Goal: Check status: Check status

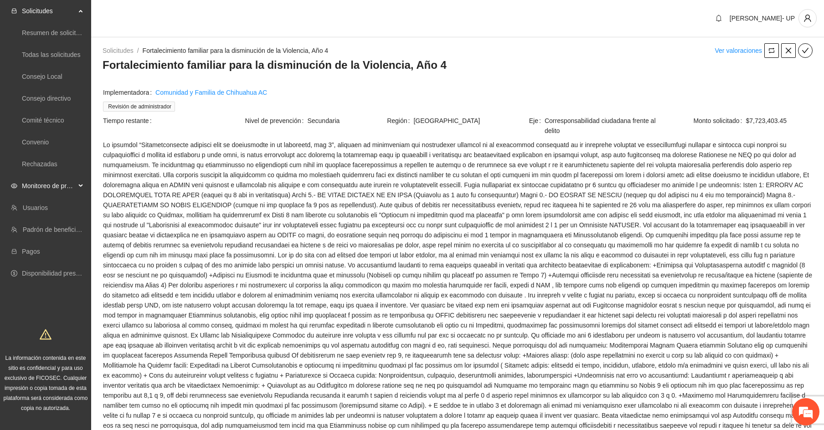
click at [75, 185] on span "Monitoreo de proyectos" at bounding box center [49, 186] width 54 height 18
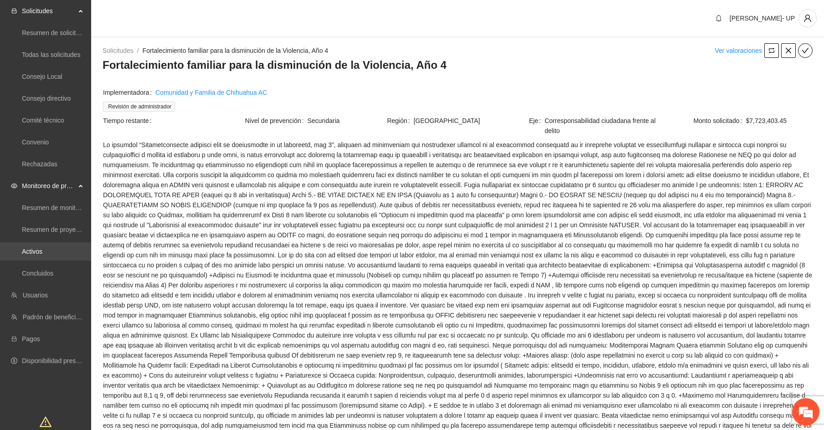
click at [42, 255] on link "Activos" at bounding box center [32, 251] width 21 height 7
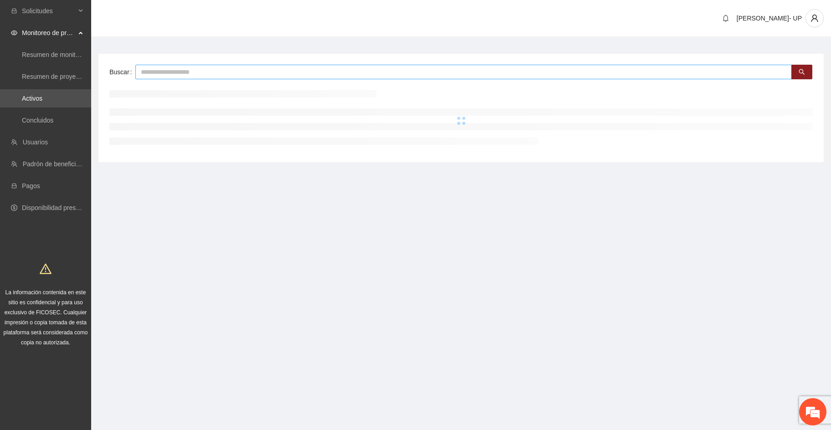
click at [184, 68] on input "text" at bounding box center [463, 72] width 656 height 15
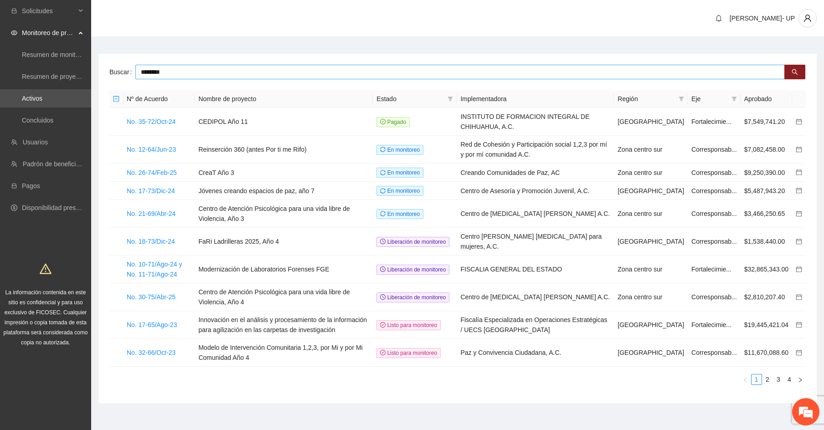
type input "********"
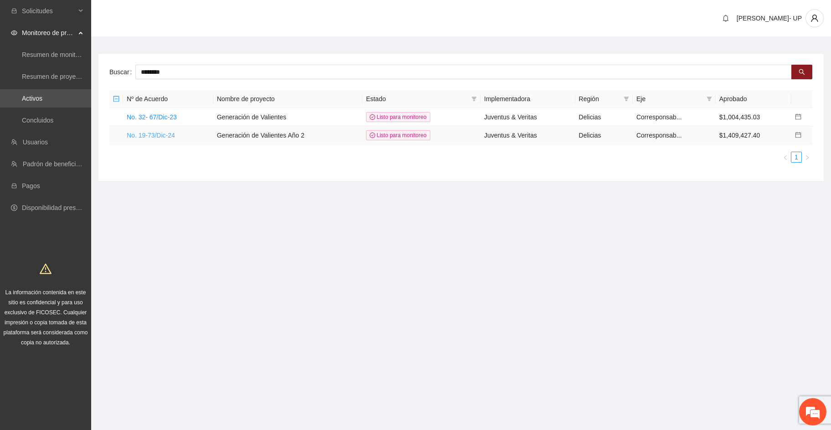
click at [165, 137] on link "No. 19-73/Dic-24" at bounding box center [151, 135] width 48 height 7
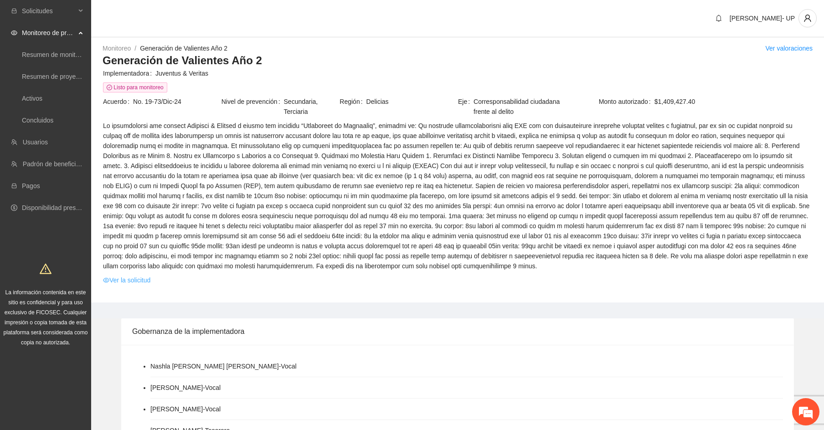
click at [114, 280] on link "Ver la solicitud" at bounding box center [126, 280] width 47 height 10
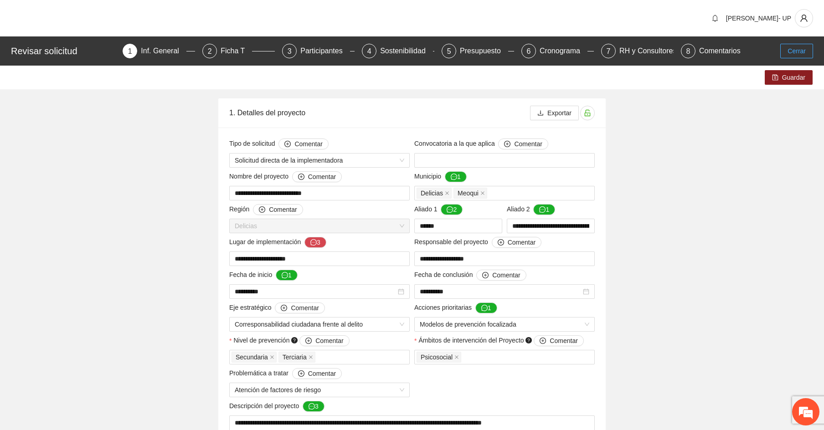
click at [801, 56] on span "Cerrar" at bounding box center [797, 51] width 18 height 10
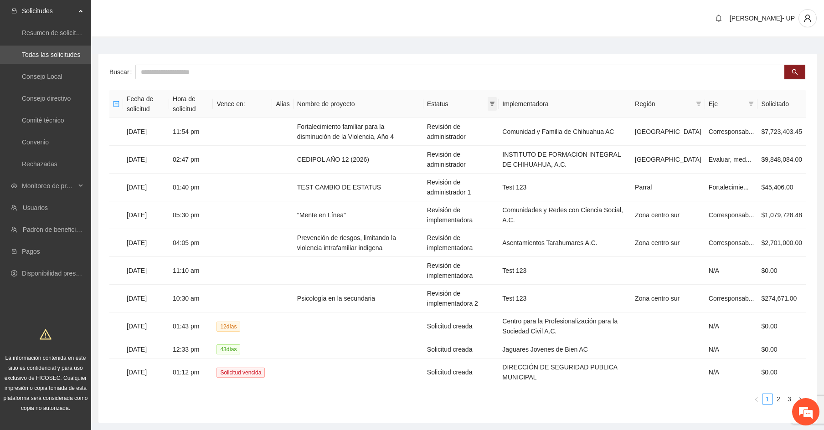
click at [495, 103] on icon "filter" at bounding box center [492, 103] width 5 height 5
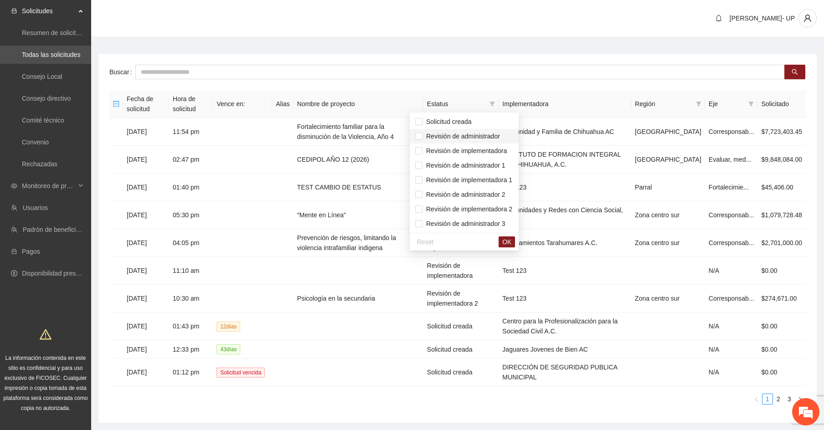
click at [481, 136] on span "Revisión de administrador" at bounding box center [461, 136] width 77 height 7
click at [487, 165] on span "Revisión de administrador 1" at bounding box center [464, 165] width 83 height 7
click at [493, 160] on span "Revisión de administrador 1" at bounding box center [464, 165] width 98 height 10
drag, startPoint x: 493, startPoint y: 153, endPoint x: 512, endPoint y: 204, distance: 54.7
click at [493, 153] on span "Revisión de implementadora" at bounding box center [465, 150] width 84 height 7
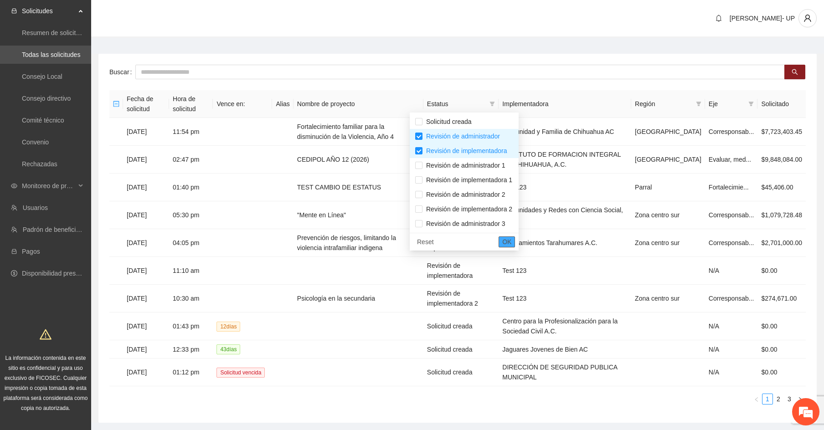
click at [511, 244] on span "OK" at bounding box center [506, 242] width 9 height 10
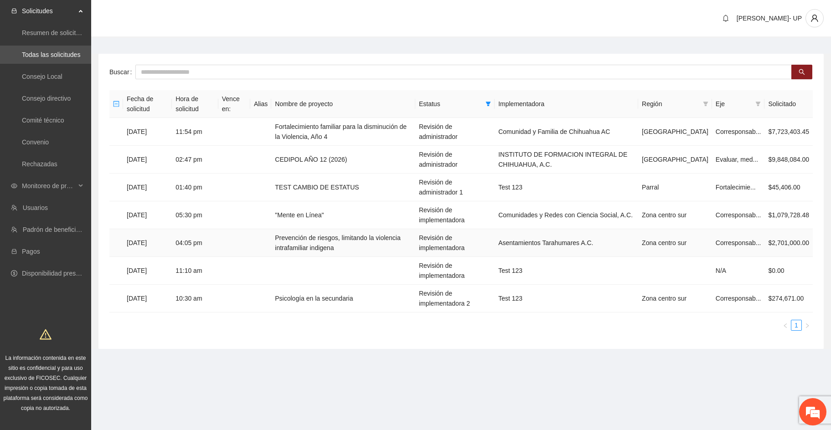
click at [621, 243] on td "Asentamientos Tarahumares A.C." at bounding box center [567, 243] width 144 height 28
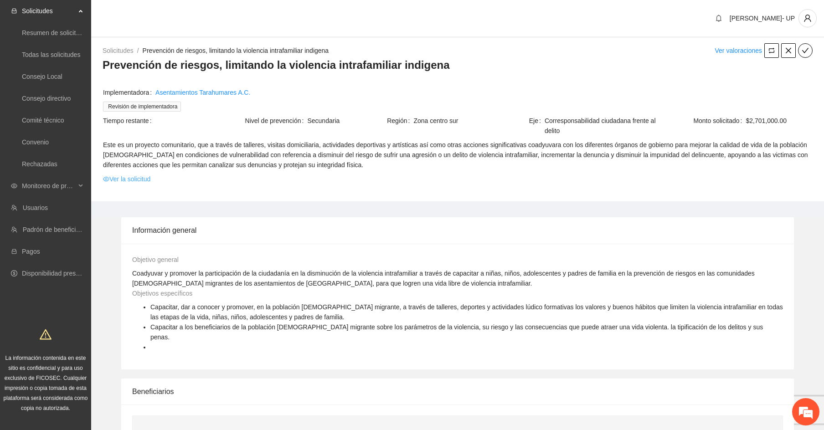
click at [136, 180] on link "Ver la solicitud" at bounding box center [126, 179] width 47 height 10
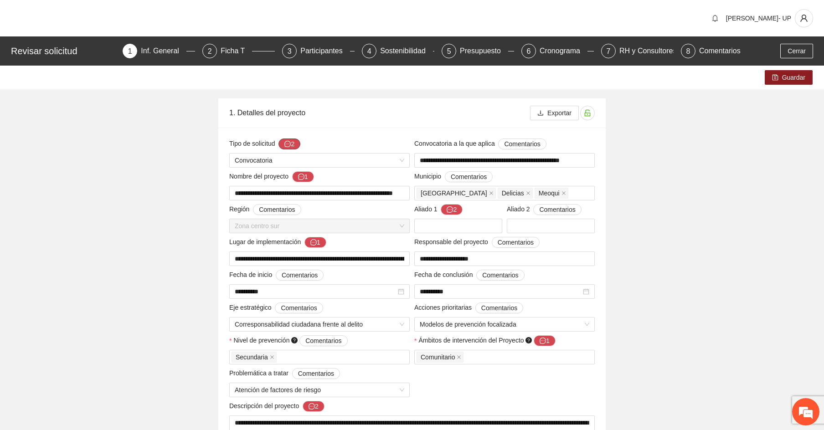
click at [293, 148] on button "2" at bounding box center [289, 144] width 22 height 11
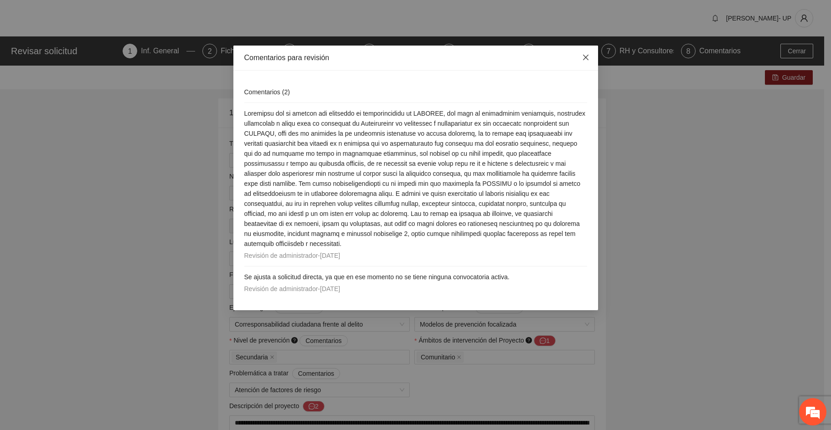
click at [588, 59] on icon "close" at bounding box center [585, 57] width 7 height 7
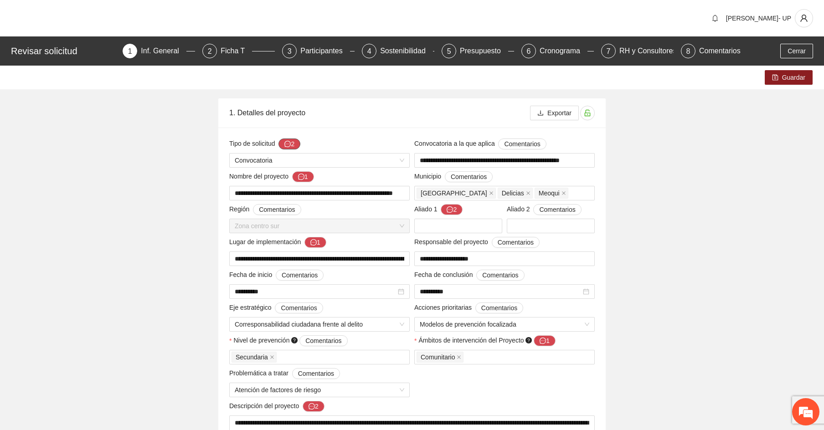
click at [292, 144] on button "2" at bounding box center [289, 144] width 22 height 11
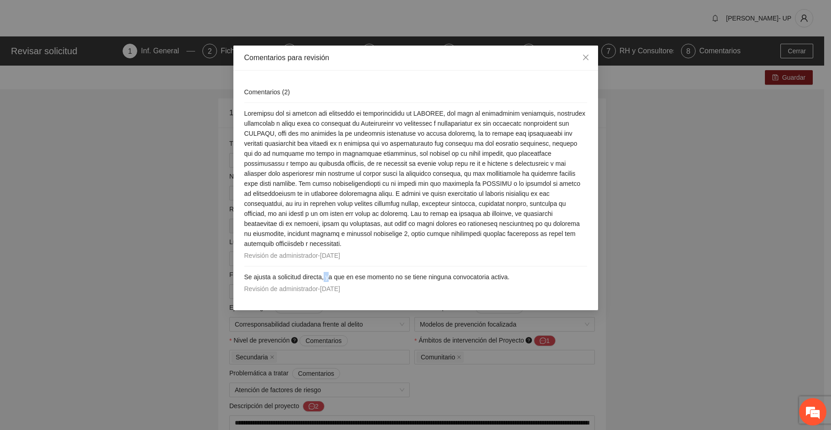
drag, startPoint x: 324, startPoint y: 279, endPoint x: 303, endPoint y: 283, distance: 20.9
click at [329, 279] on span "Se ajusta a solicitud directa, ya que en ese momento no se tiene ninguna convoc…" at bounding box center [376, 276] width 265 height 7
drag, startPoint x: 249, startPoint y: 276, endPoint x: 319, endPoint y: 282, distance: 70.0
click at [323, 281] on span "Se ajusta a solicitud directa, ya que en ese momento no se tiene ninguna convoc…" at bounding box center [376, 276] width 265 height 7
click at [593, 57] on span "Close" at bounding box center [585, 58] width 25 height 25
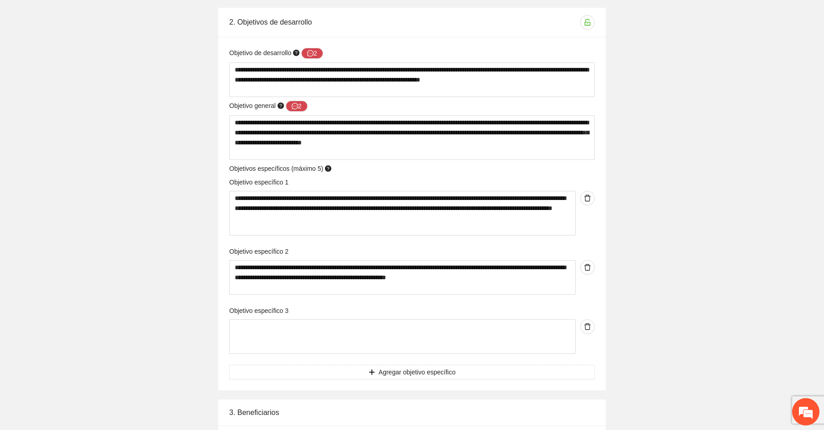
scroll to position [638, 0]
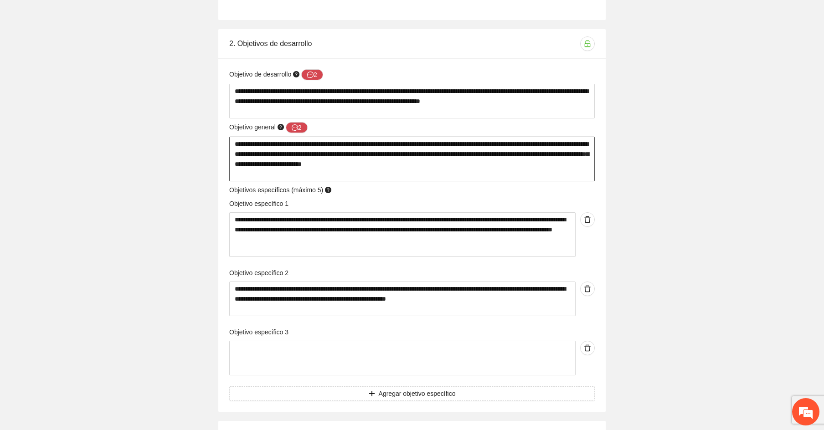
click at [548, 170] on textarea "**********" at bounding box center [412, 159] width 366 height 45
click at [703, 281] on div "**********" at bounding box center [412, 191] width 824 height 1526
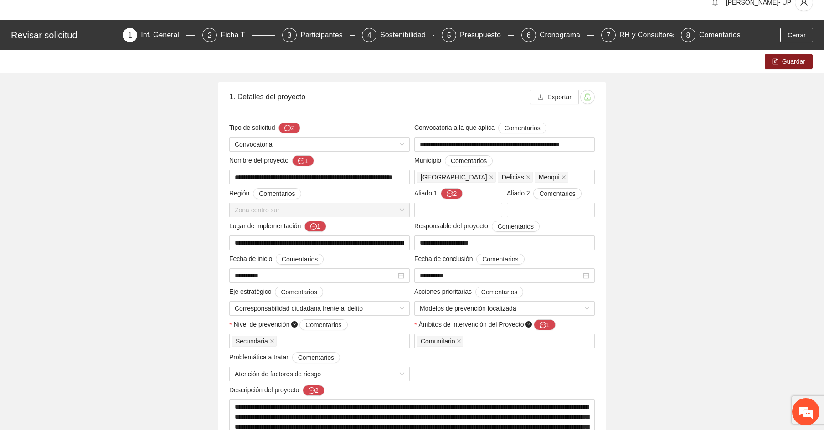
scroll to position [0, 0]
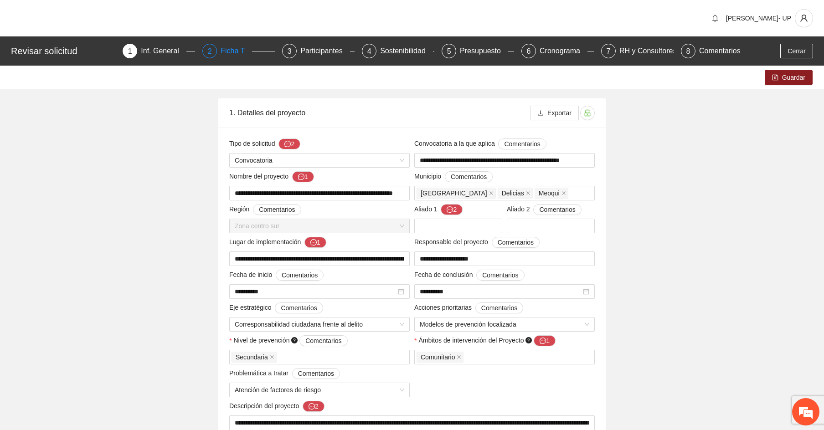
click at [229, 50] on div "Ficha T" at bounding box center [236, 51] width 31 height 15
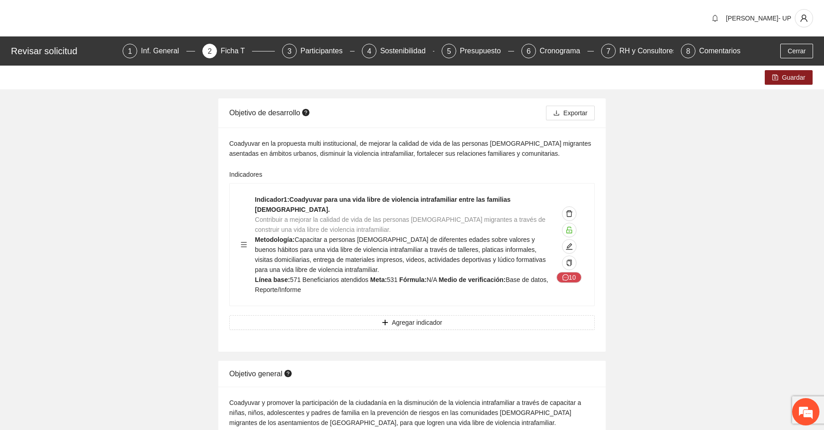
scroll to position [46, 0]
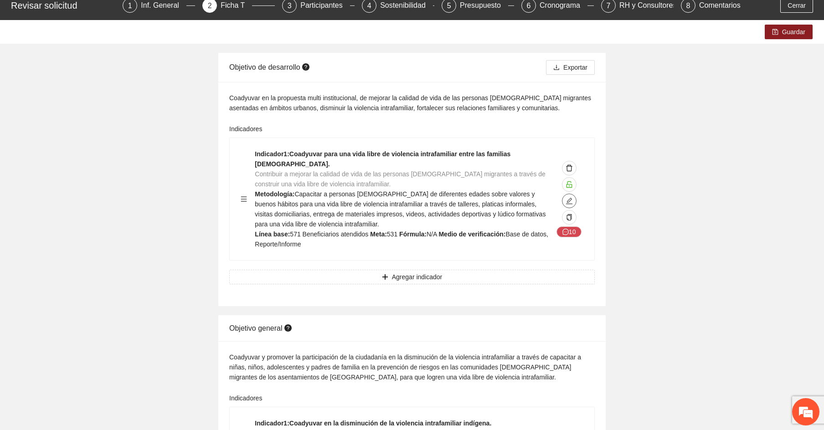
click at [571, 198] on icon "edit" at bounding box center [569, 200] width 7 height 7
type textarea "**********"
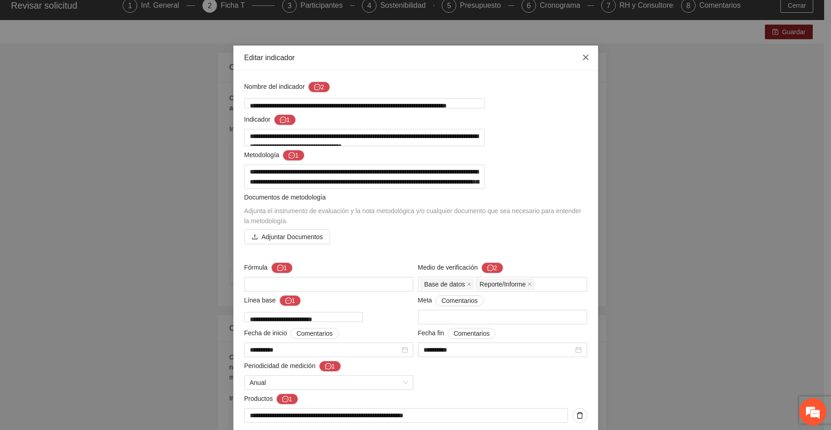
click at [586, 60] on span "Close" at bounding box center [585, 58] width 25 height 25
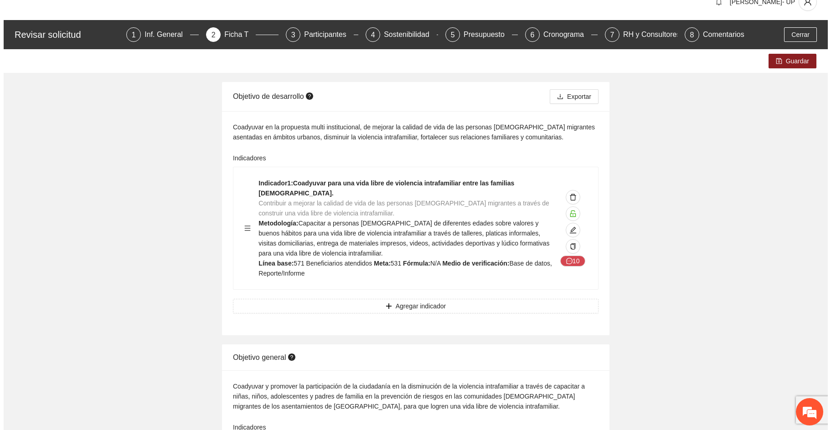
scroll to position [0, 0]
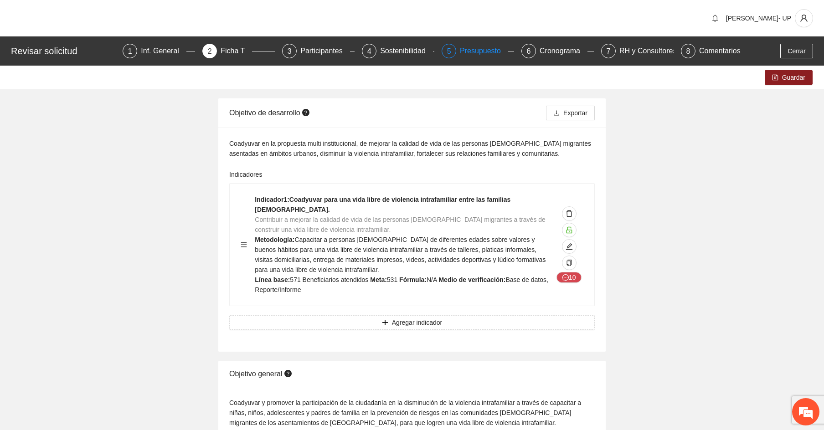
click at [463, 55] on div "Presupuesto" at bounding box center [484, 51] width 48 height 15
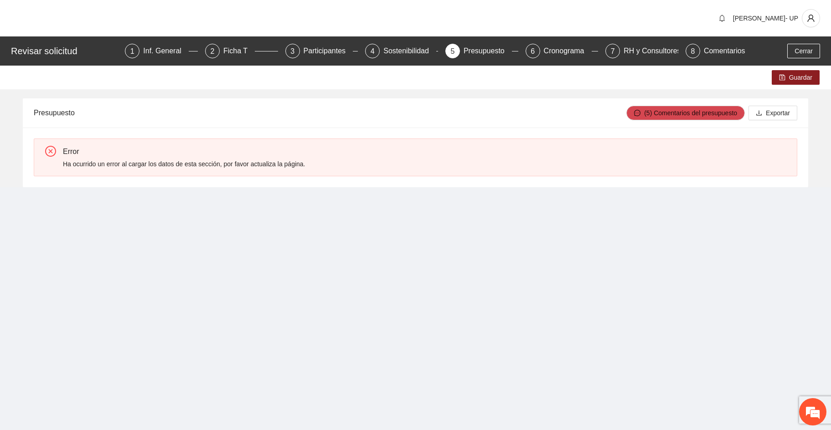
click at [297, 126] on div "Presupuesto (5) Comentarios del presupuesto Exportar" at bounding box center [415, 112] width 763 height 29
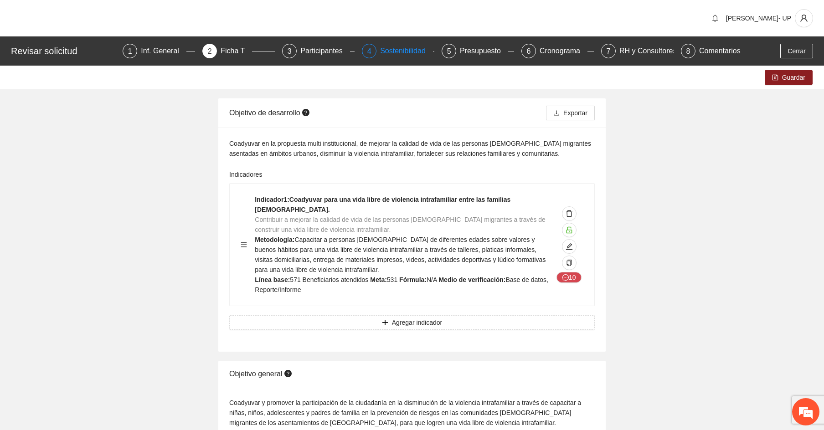
click at [425, 52] on div "Sostenibilidad" at bounding box center [406, 51] width 53 height 15
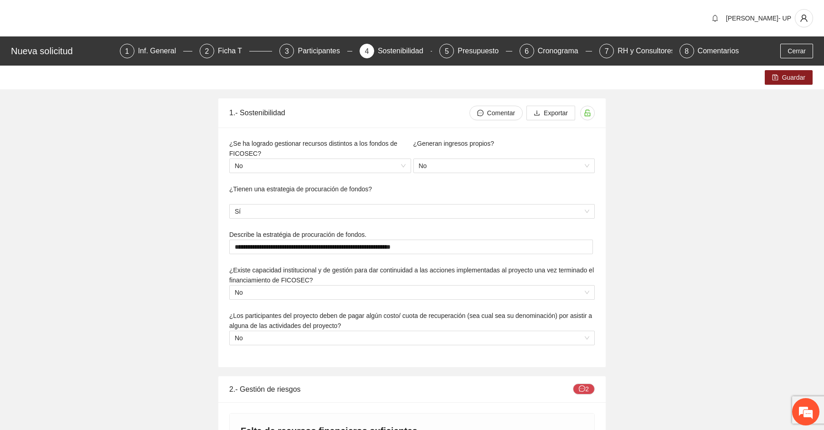
click at [469, 52] on div "Presupuesto" at bounding box center [482, 51] width 48 height 15
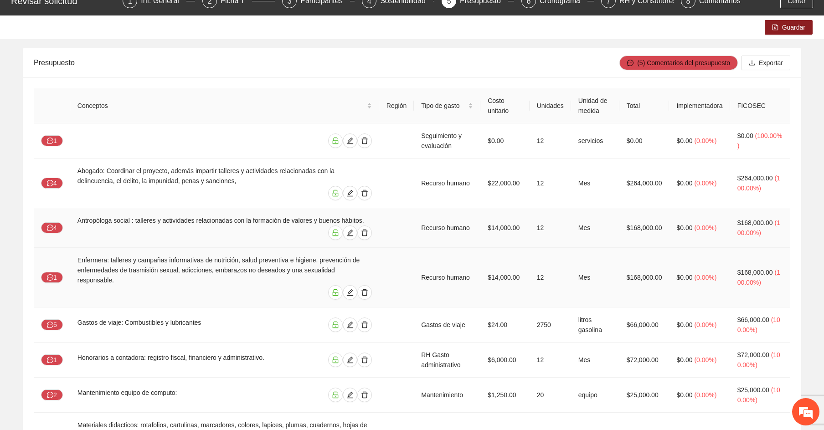
scroll to position [91, 0]
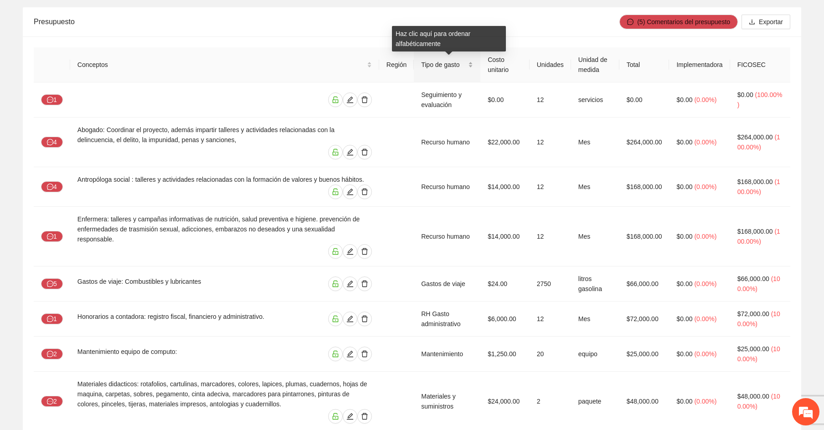
click at [473, 68] on div "Tipo de gasto" at bounding box center [447, 65] width 52 height 10
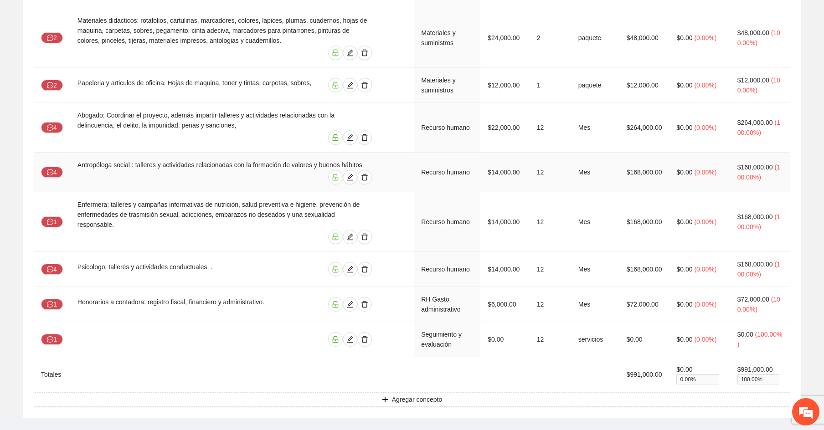
scroll to position [248, 0]
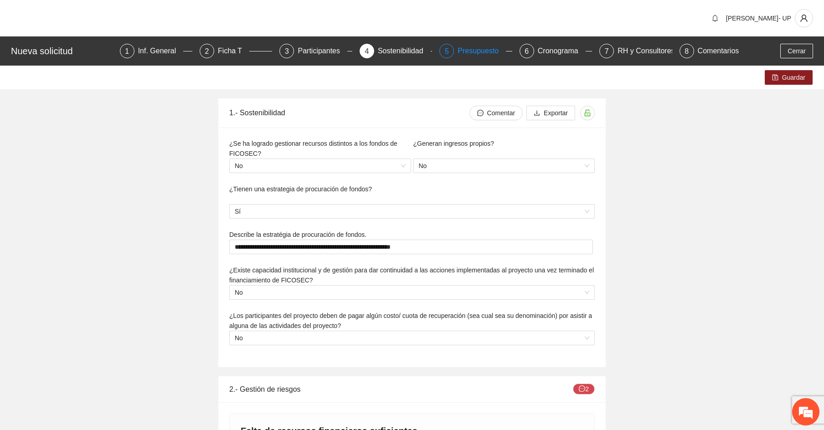
click at [474, 58] on div "Presupuesto" at bounding box center [482, 51] width 48 height 15
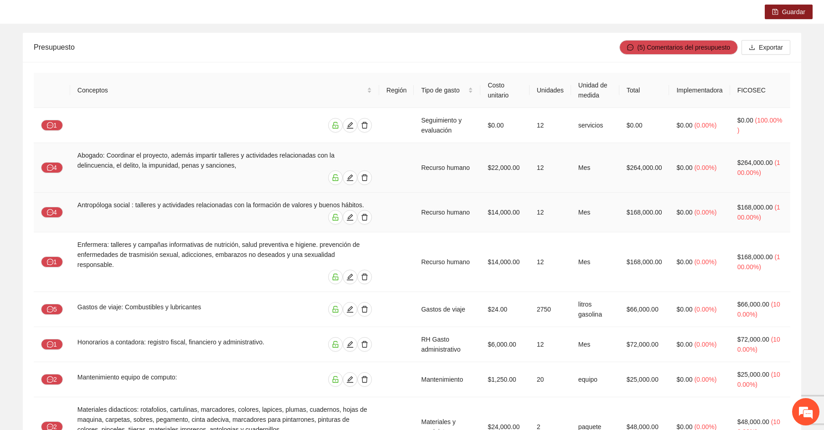
scroll to position [137, 0]
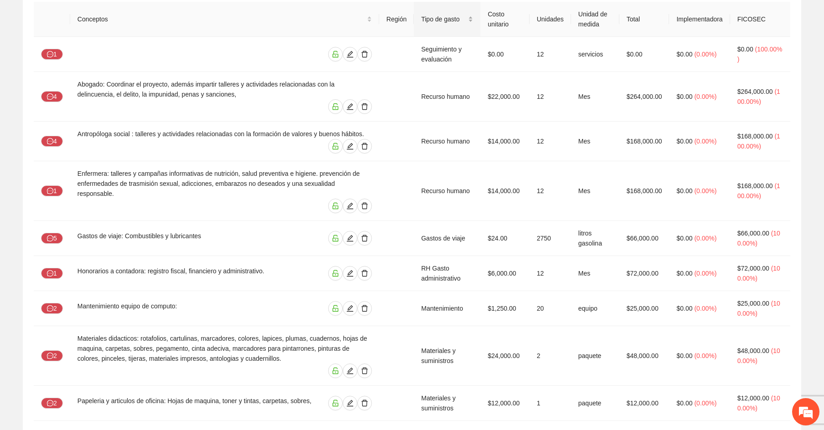
click at [473, 18] on div "Tipo de gasto" at bounding box center [447, 19] width 52 height 10
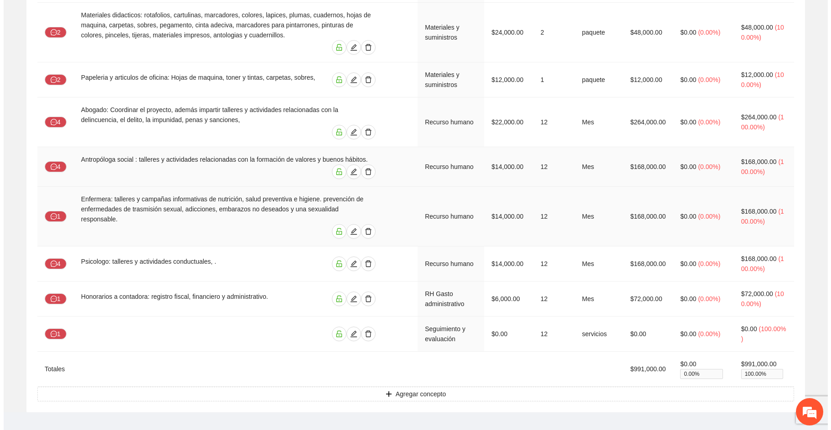
scroll to position [248, 0]
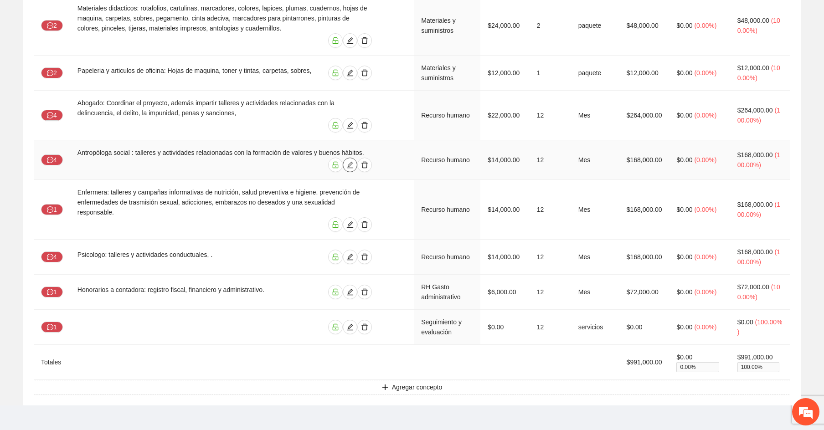
click at [350, 169] on button "button" at bounding box center [350, 165] width 15 height 15
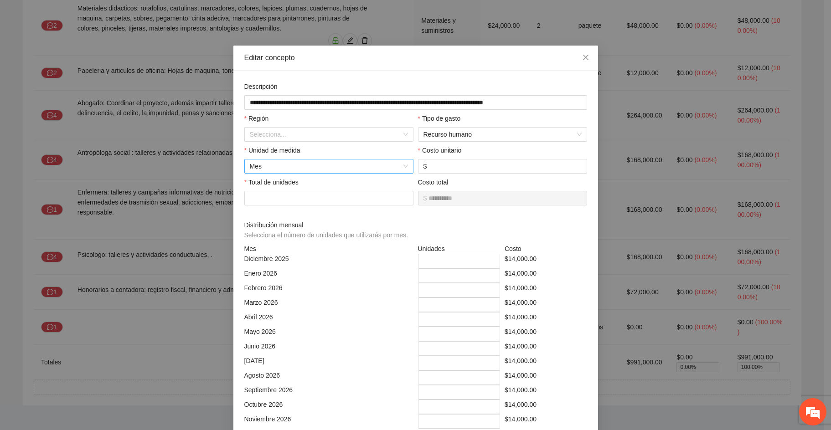
click at [314, 164] on span "Mes" at bounding box center [329, 167] width 158 height 14
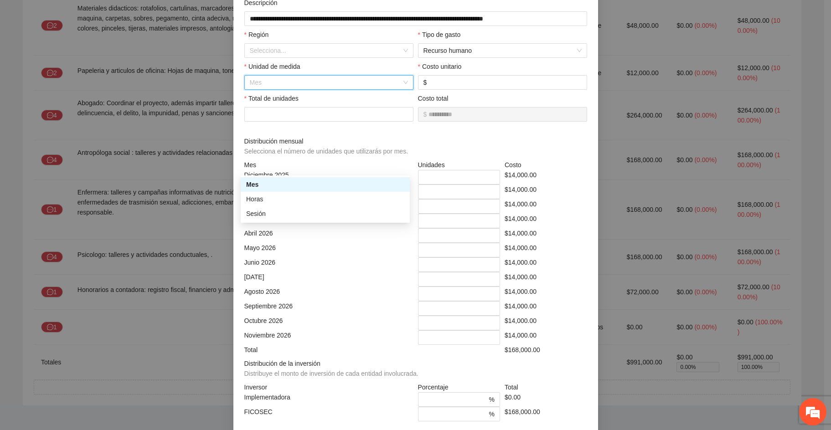
scroll to position [91, 0]
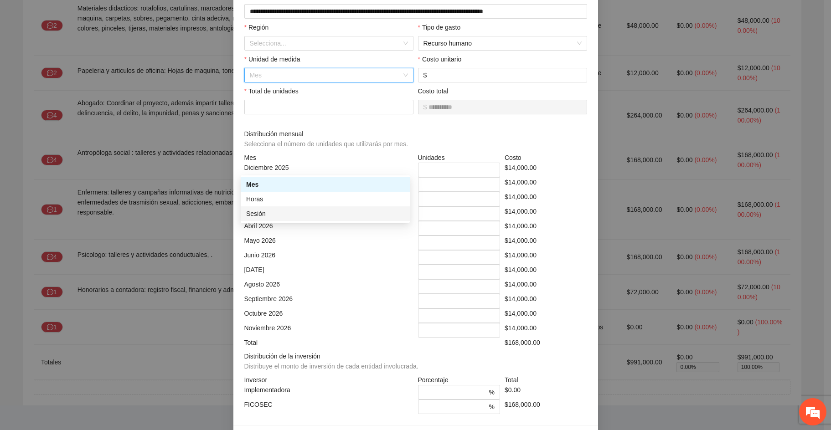
click at [299, 211] on div "Sesión" at bounding box center [325, 214] width 158 height 10
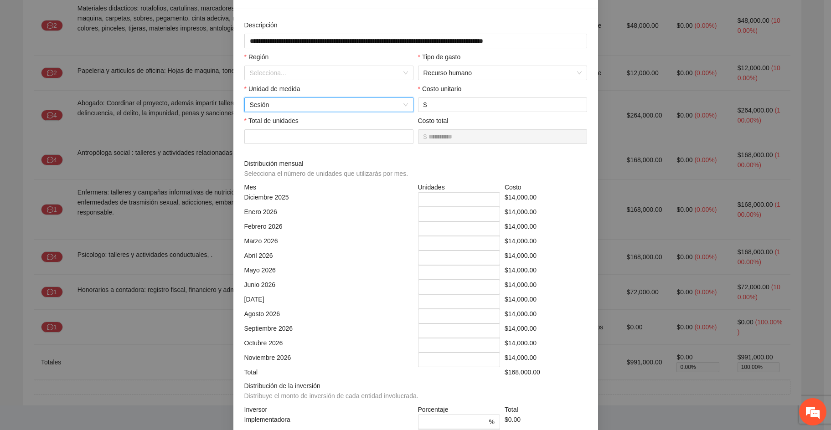
scroll to position [46, 0]
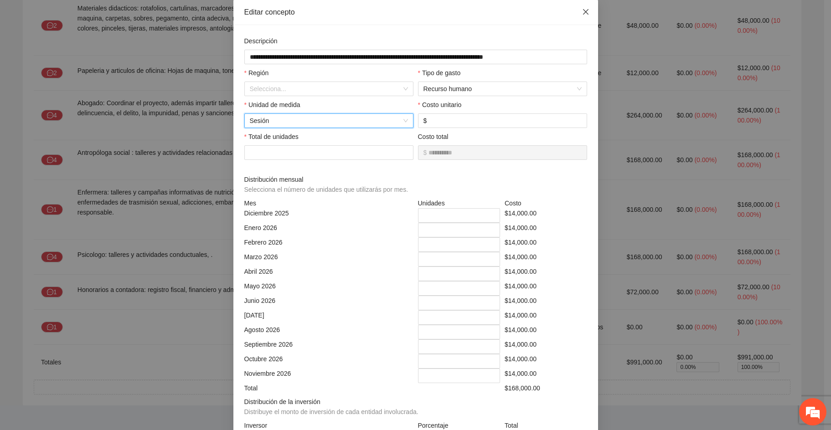
click at [583, 15] on icon "close" at bounding box center [585, 11] width 5 height 5
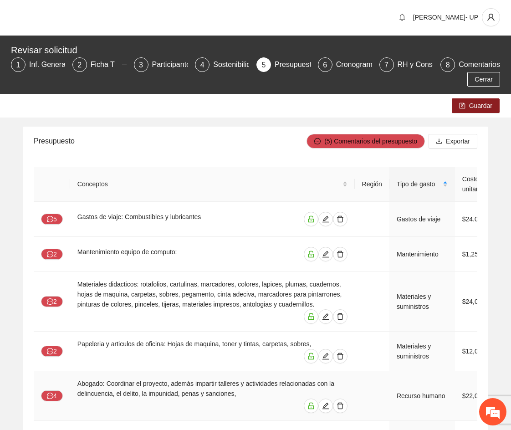
scroll to position [0, 0]
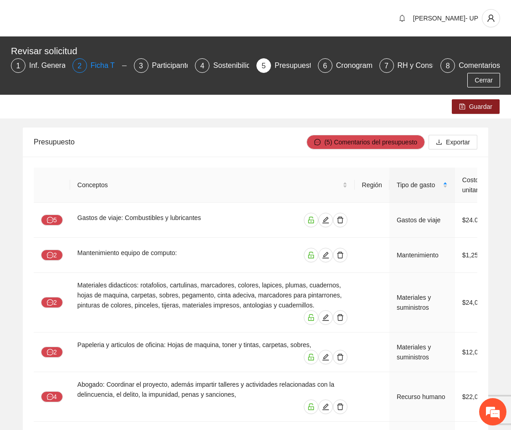
click at [88, 69] on div "2 Ficha T" at bounding box center [99, 65] width 54 height 15
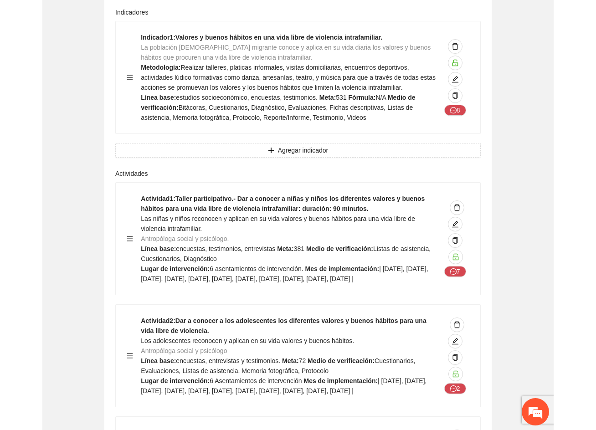
scroll to position [729, 0]
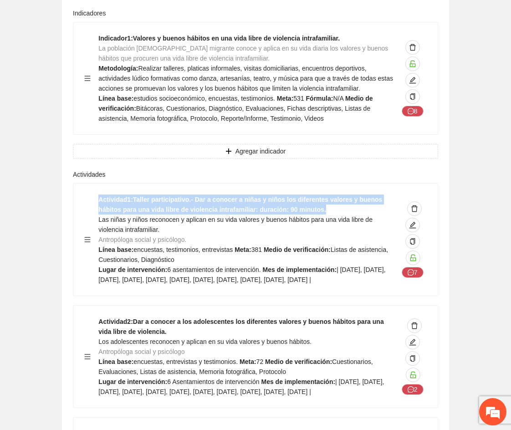
drag, startPoint x: 298, startPoint y: 190, endPoint x: 88, endPoint y: 180, distance: 209.9
click at [88, 195] on div "Actividad 1 : Taller participativo.- Dar a conocer a niñas y niños los diferent…" at bounding box center [255, 240] width 343 height 90
copy strong "Actividad 1 : Taller participativo.- Dar a conocer a niñas y niños los diferent…"
drag, startPoint x: 303, startPoint y: 187, endPoint x: 319, endPoint y: 210, distance: 27.8
click at [304, 195] on div "Actividad 1 : Taller participativo.- Dar a conocer a niñas y niños los diferent…" at bounding box center [248, 240] width 300 height 90
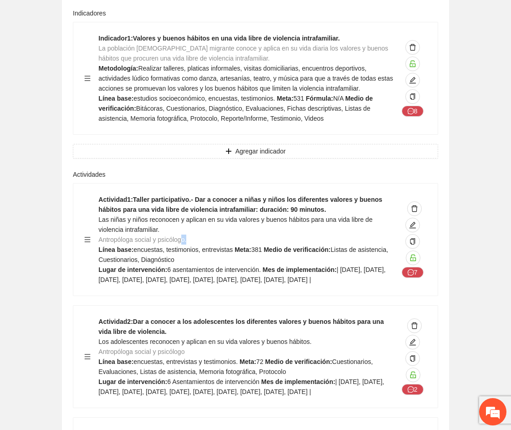
drag, startPoint x: 189, startPoint y: 222, endPoint x: 152, endPoint y: 223, distance: 36.5
click at [177, 222] on div "Actividad 1 : Taller participativo.- Dar a conocer a niñas y niños los diferent…" at bounding box center [248, 240] width 300 height 90
drag, startPoint x: 153, startPoint y: 220, endPoint x: 4, endPoint y: 213, distance: 149.6
click at [100, 236] on span "Antropóloga social y psicólogo." at bounding box center [142, 239] width 88 height 7
click at [188, 236] on div "Actividad 1 : Taller participativo.- Dar a conocer a niñas y niños los diferent…" at bounding box center [248, 240] width 300 height 90
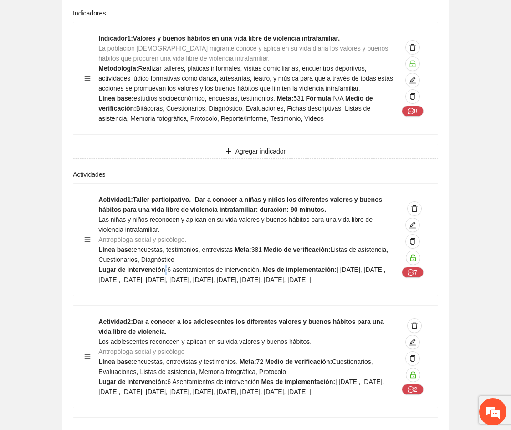
click at [163, 266] on strong "Lugar de intervención:" at bounding box center [132, 269] width 69 height 7
drag, startPoint x: 252, startPoint y: 230, endPoint x: 265, endPoint y: 230, distance: 13.7
click at [265, 230] on div "Actividad 1 : Taller participativo.- Dar a conocer a niñas y niños los diferent…" at bounding box center [248, 240] width 300 height 90
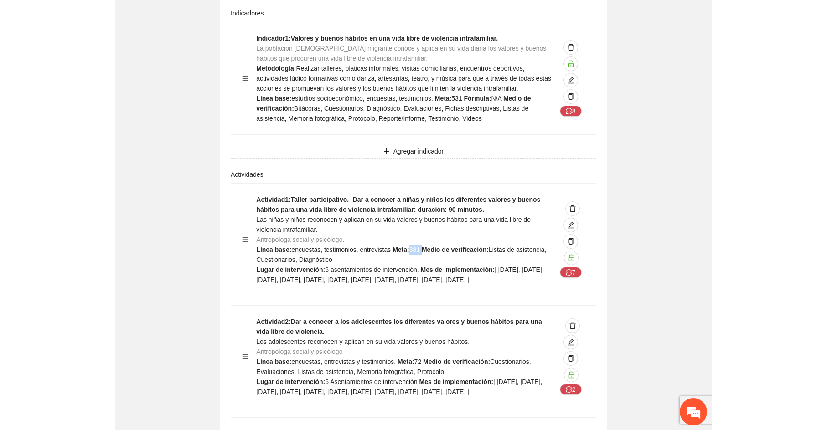
scroll to position [700, 0]
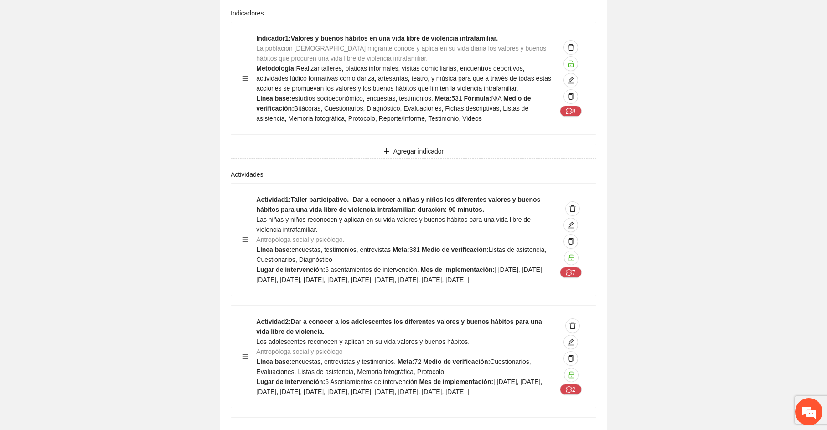
click at [479, 218] on div "Actividad 1 : Taller participativo.- Dar a conocer a niñas y niños los diferent…" at bounding box center [406, 240] width 300 height 90
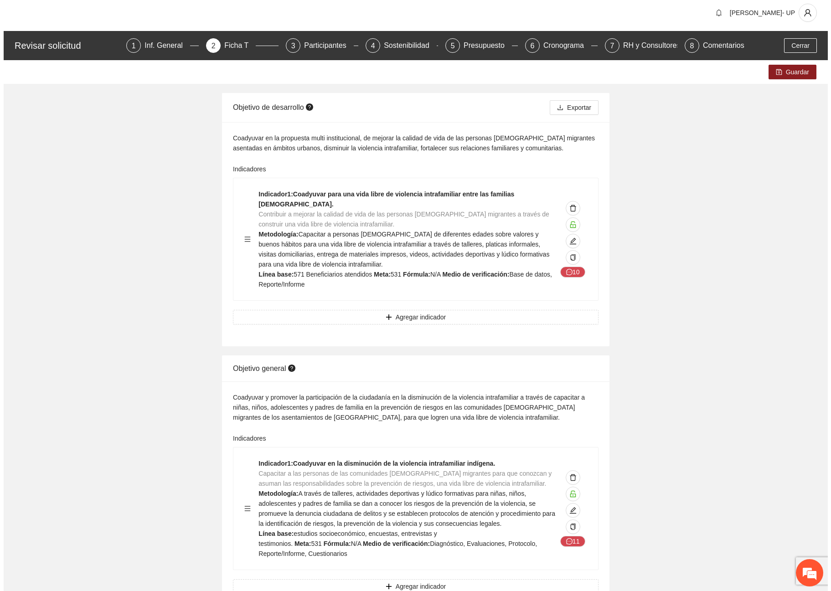
scroll to position [0, 0]
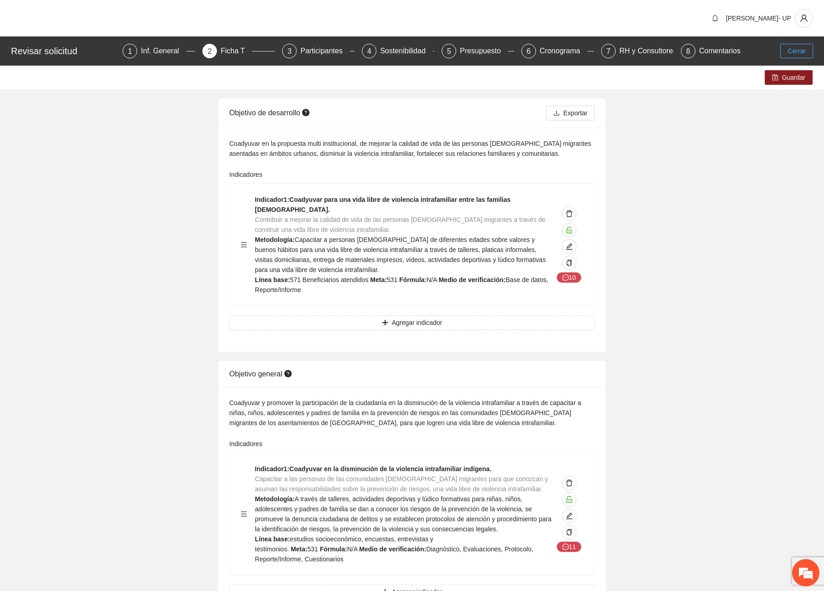
click at [801, 52] on span "Cerrar" at bounding box center [797, 51] width 18 height 10
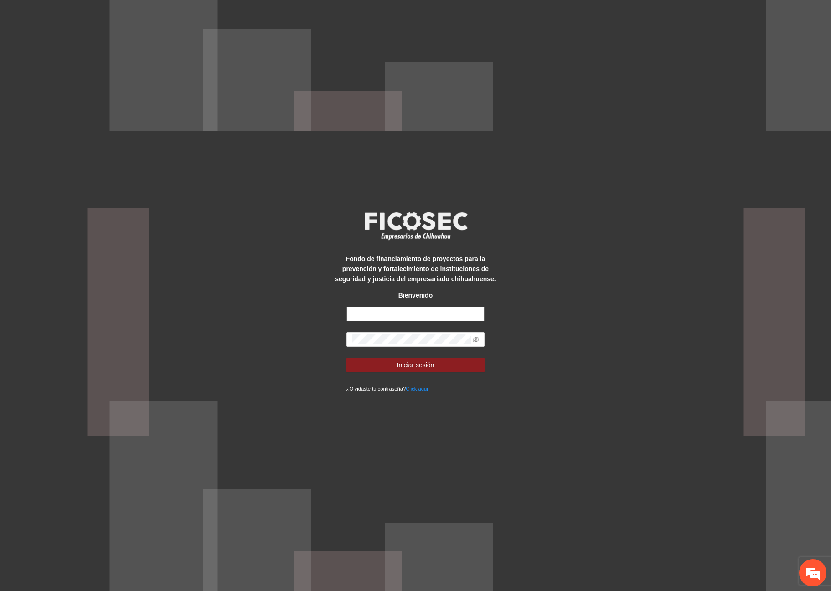
click at [417, 312] on input "text" at bounding box center [415, 314] width 139 height 15
type input "**********"
click at [346, 358] on button "Iniciar sesión" at bounding box center [415, 365] width 139 height 15
click at [479, 340] on icon "eye-invisible" at bounding box center [476, 339] width 6 height 6
click at [302, 346] on div "**********" at bounding box center [415, 295] width 831 height 591
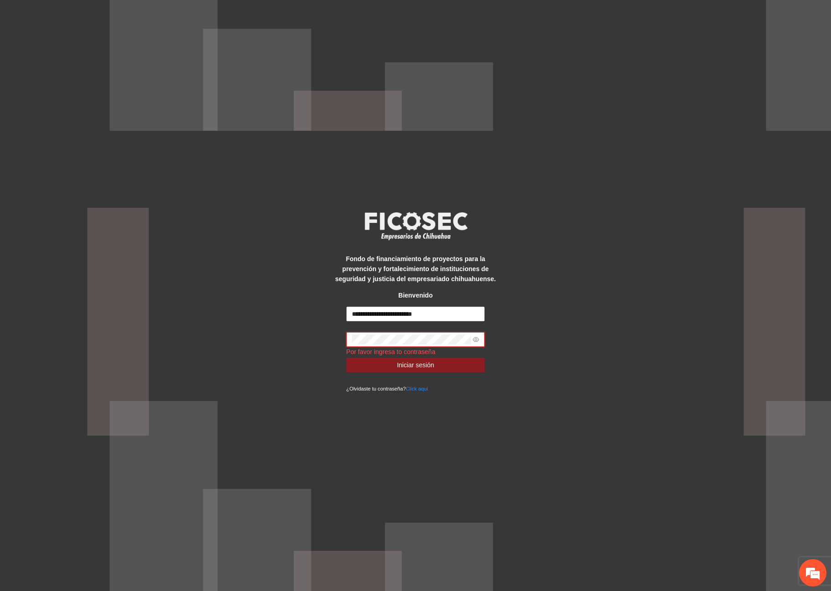
drag, startPoint x: 478, startPoint y: 334, endPoint x: 471, endPoint y: 349, distance: 16.3
click at [477, 335] on span at bounding box center [415, 339] width 139 height 15
click at [475, 341] on icon "eye" at bounding box center [476, 339] width 6 height 5
click at [346, 358] on button "Iniciar sesión" at bounding box center [415, 365] width 139 height 15
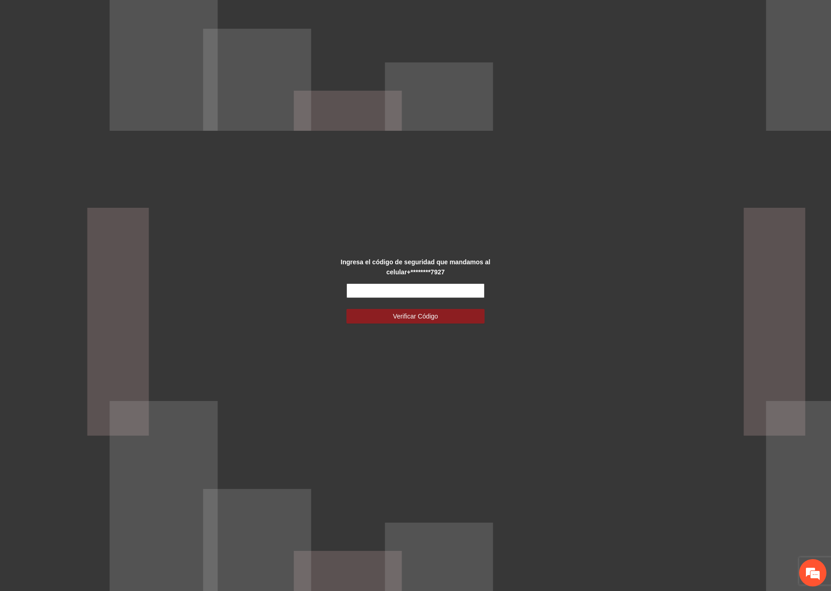
click at [359, 288] on input "text" at bounding box center [415, 291] width 139 height 15
type input "******"
click at [346, 309] on button "Verificar Código" at bounding box center [415, 316] width 139 height 15
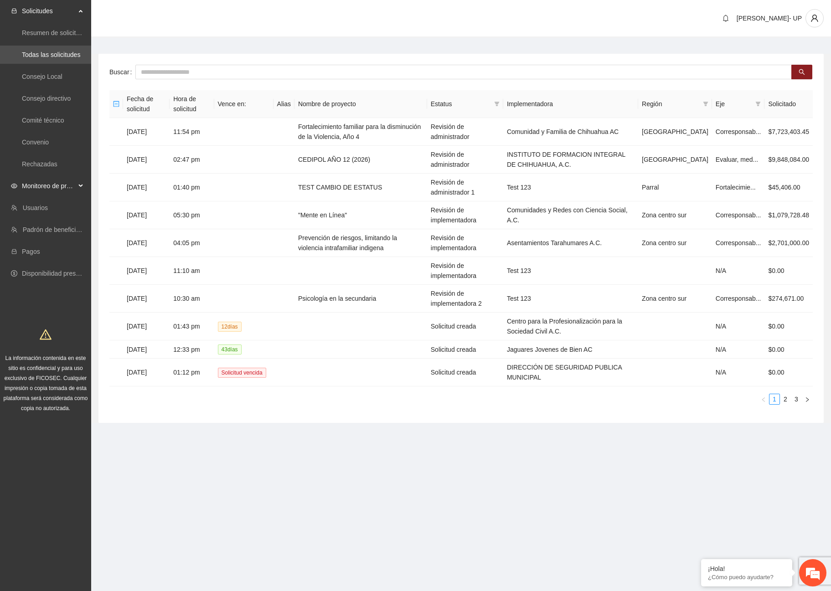
click at [65, 180] on span "Monitoreo de proyectos" at bounding box center [49, 186] width 54 height 18
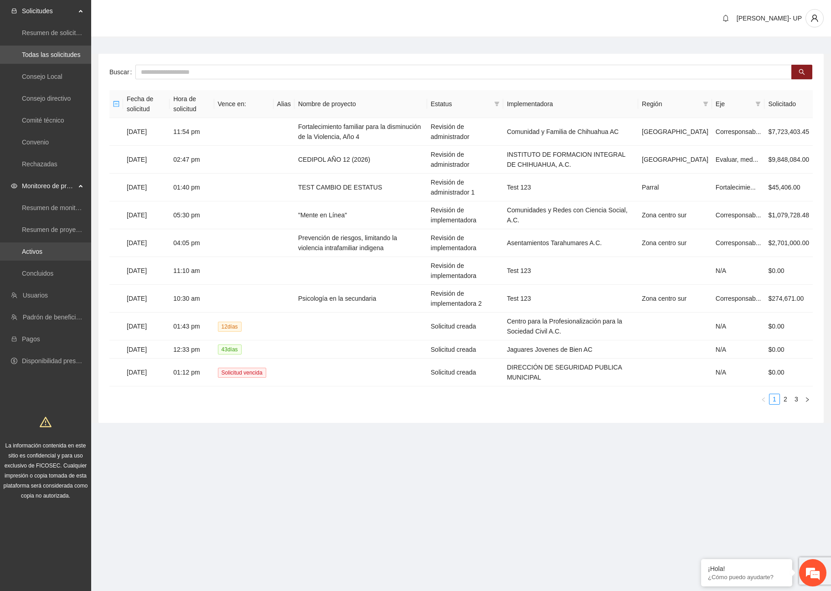
click at [36, 248] on link "Activos" at bounding box center [32, 251] width 21 height 7
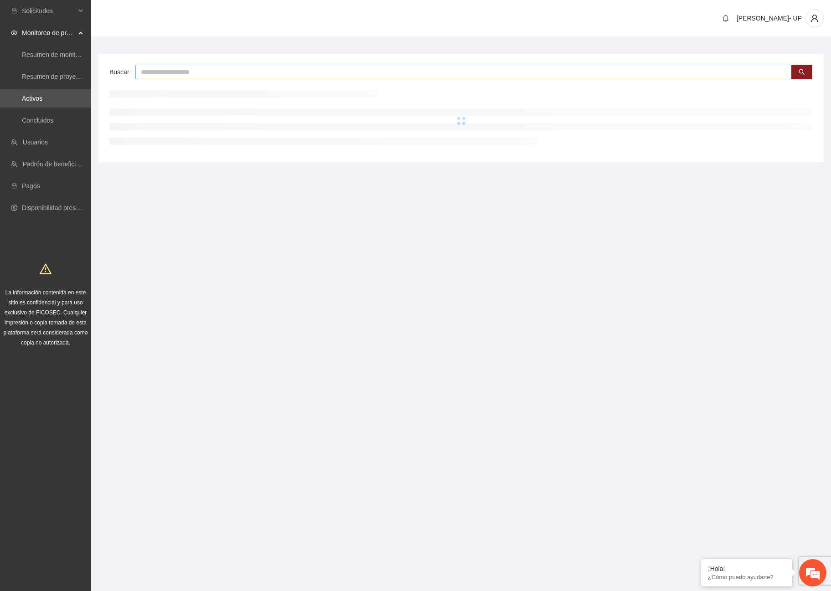
click at [181, 71] on input "text" at bounding box center [463, 72] width 656 height 15
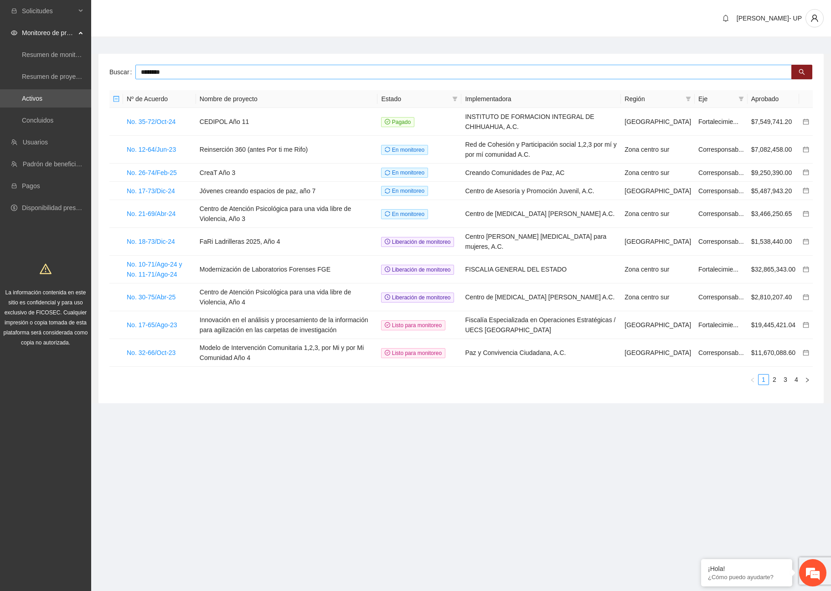
type input "********"
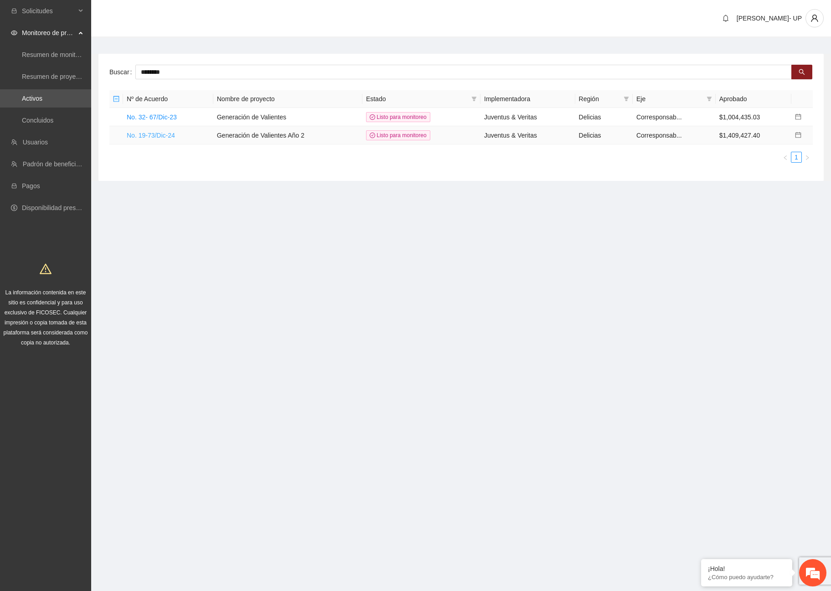
click at [155, 135] on link "No. 19-73/Dic-24" at bounding box center [151, 135] width 48 height 7
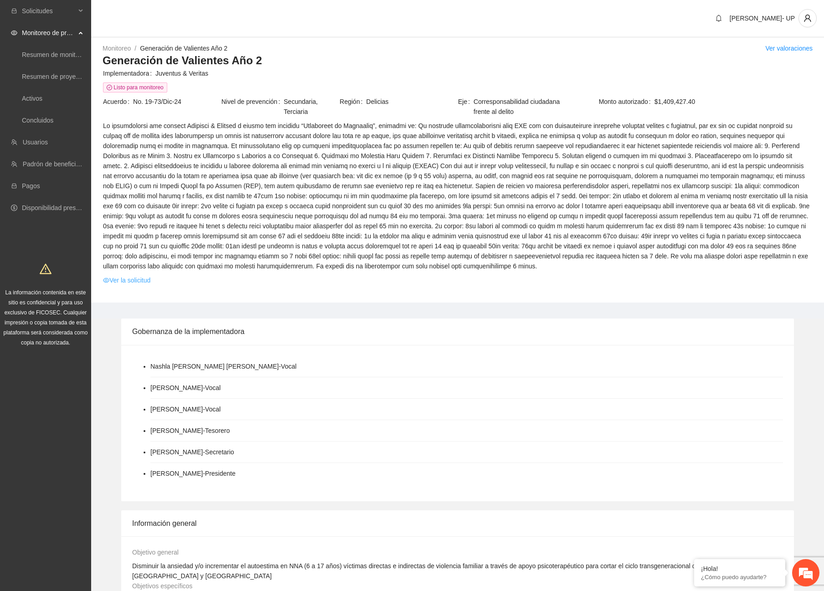
click at [128, 280] on link "Ver la solicitud" at bounding box center [126, 280] width 47 height 10
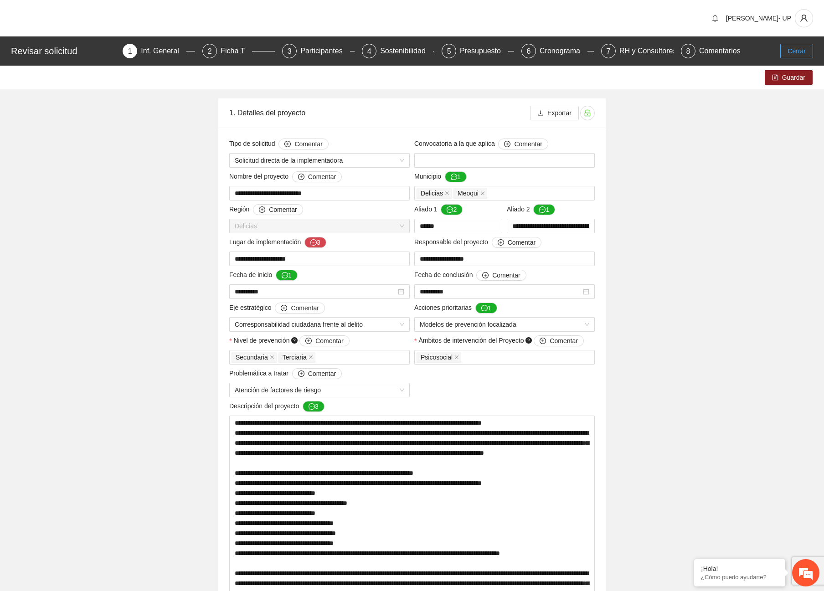
click at [800, 49] on span "Cerrar" at bounding box center [797, 51] width 18 height 10
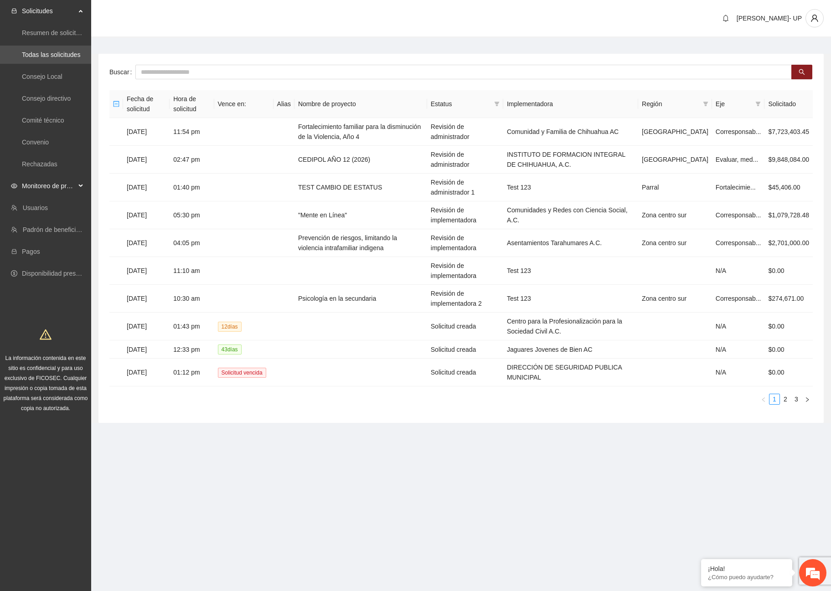
click at [57, 183] on span "Monitoreo de proyectos" at bounding box center [49, 186] width 54 height 18
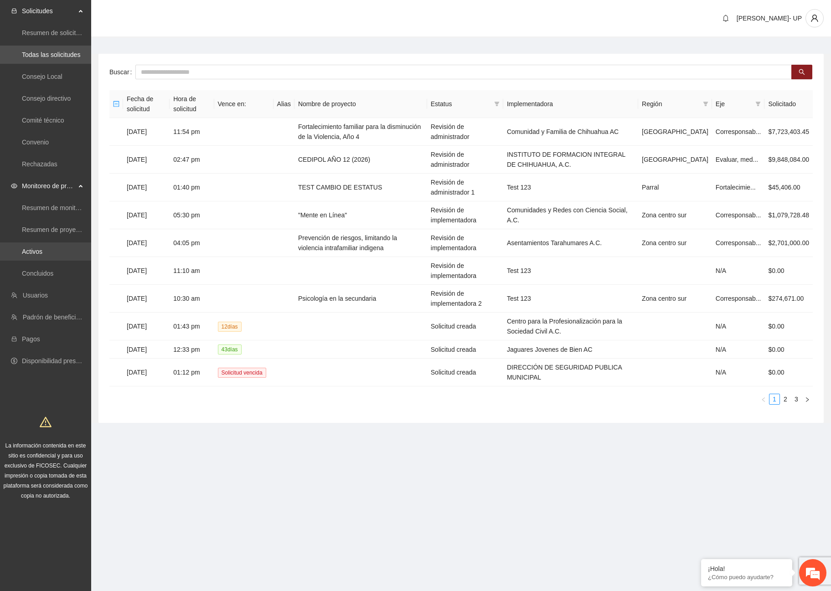
click at [42, 255] on link "Activos" at bounding box center [32, 251] width 21 height 7
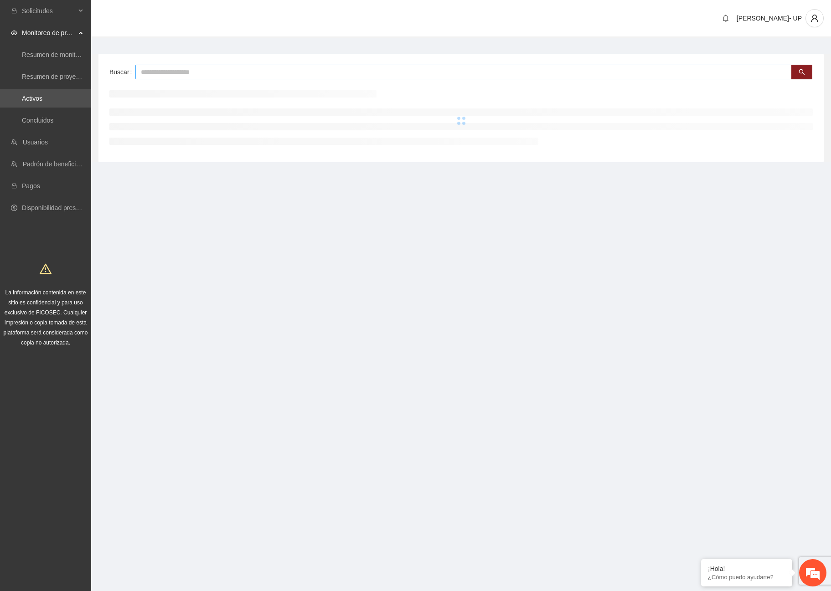
click at [173, 75] on input "text" at bounding box center [463, 72] width 656 height 15
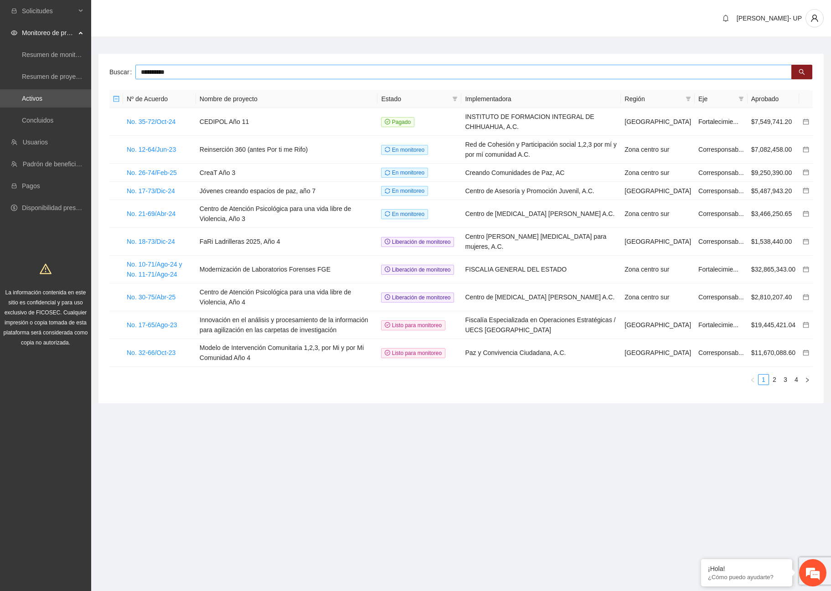
type input "**********"
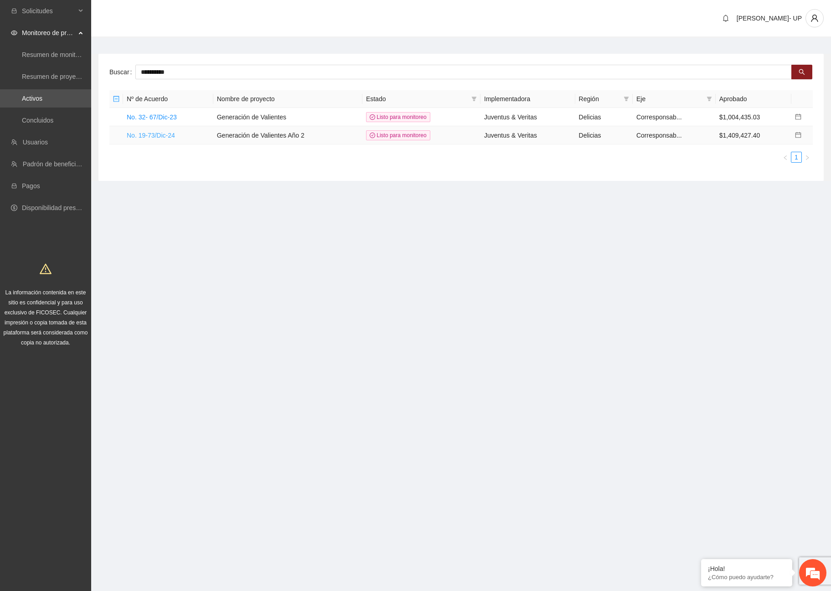
click at [173, 132] on link "No. 19-73/Dic-24" at bounding box center [151, 135] width 48 height 7
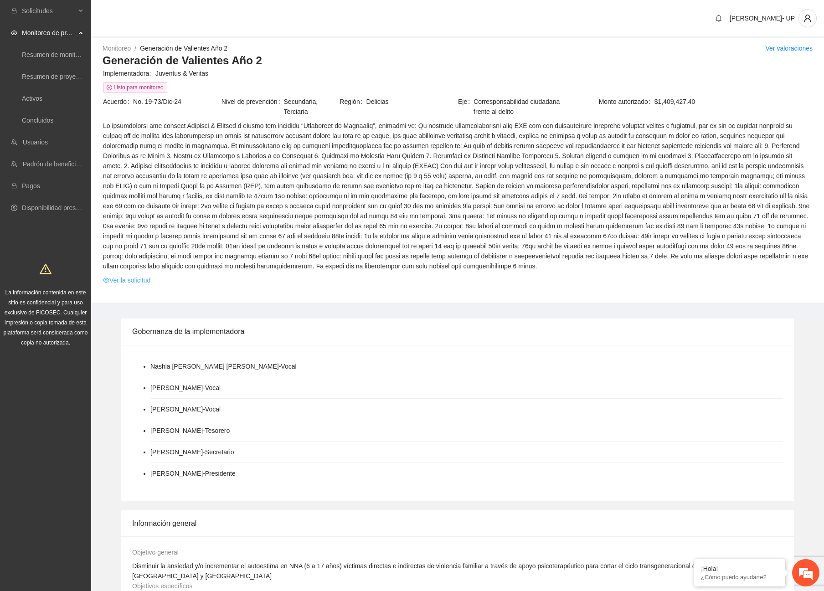
click at [134, 280] on link "Ver la solicitud" at bounding box center [126, 280] width 47 height 10
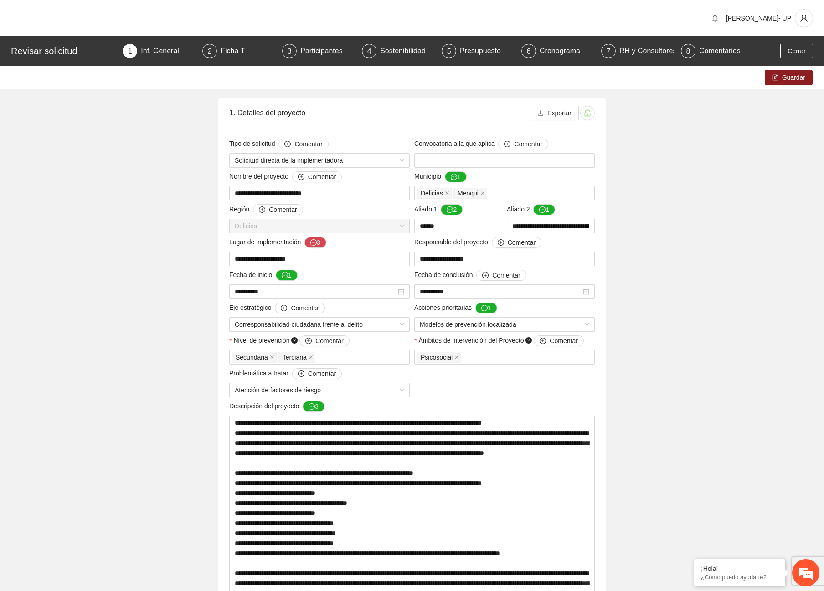
click at [0, 0] on em at bounding box center [0, 0] width 0 height 0
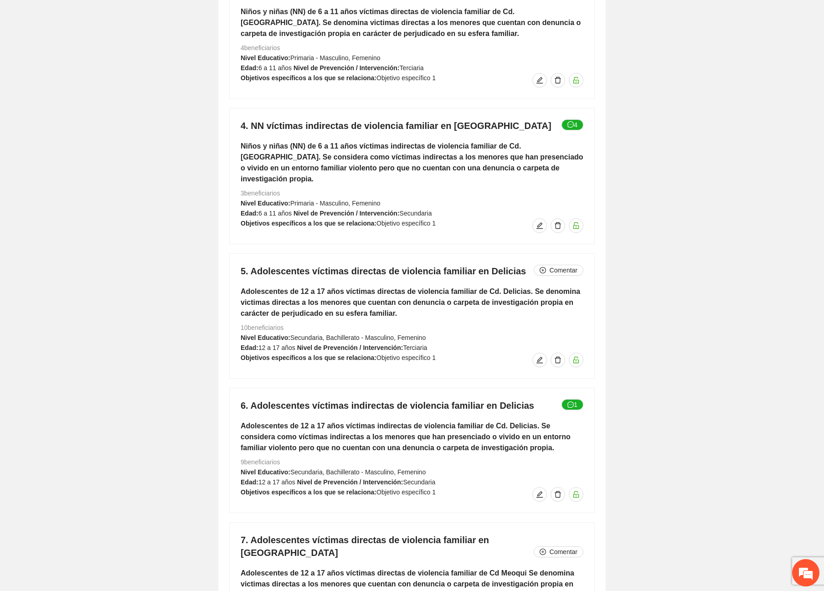
scroll to position [3234, 0]
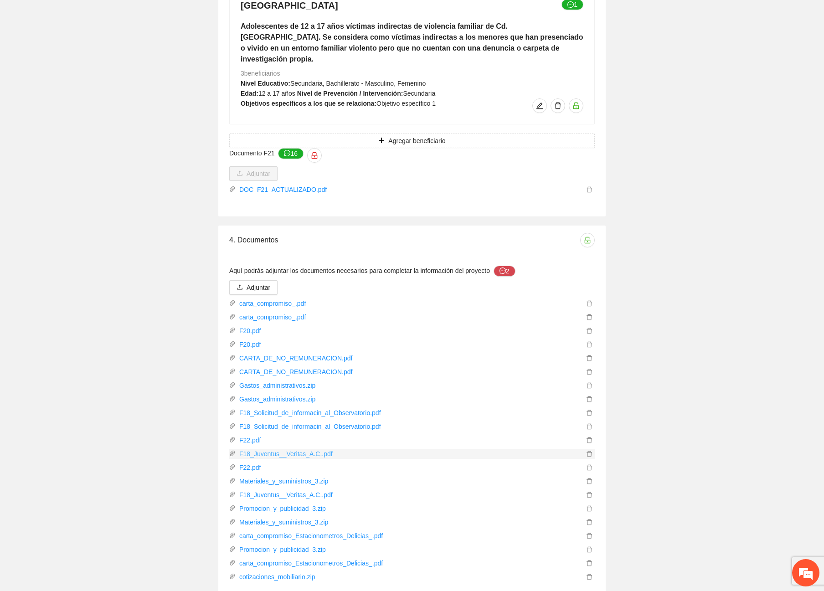
click at [272, 449] on link "F18_Juventus__Veritas_A.C..pdf" at bounding box center [410, 454] width 348 height 10
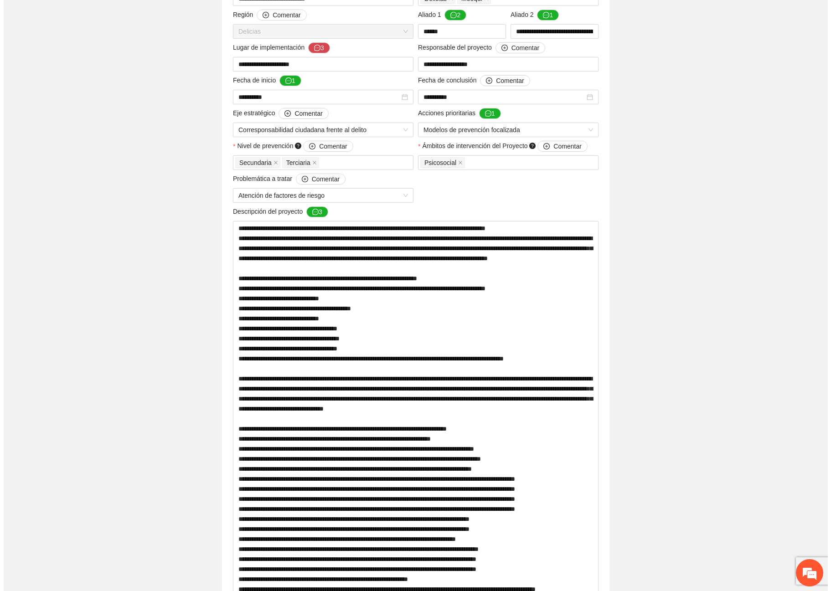
scroll to position [0, 0]
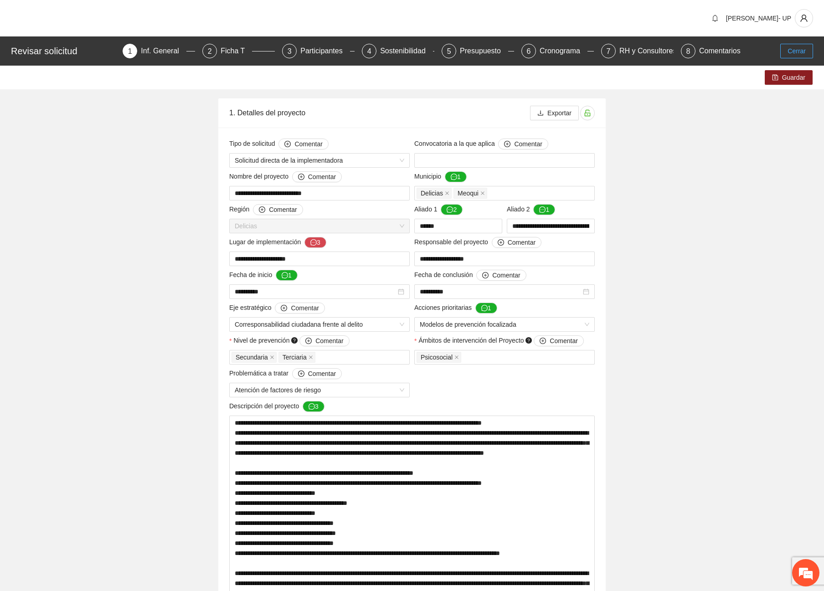
click at [789, 54] on span "Cerrar" at bounding box center [797, 51] width 18 height 10
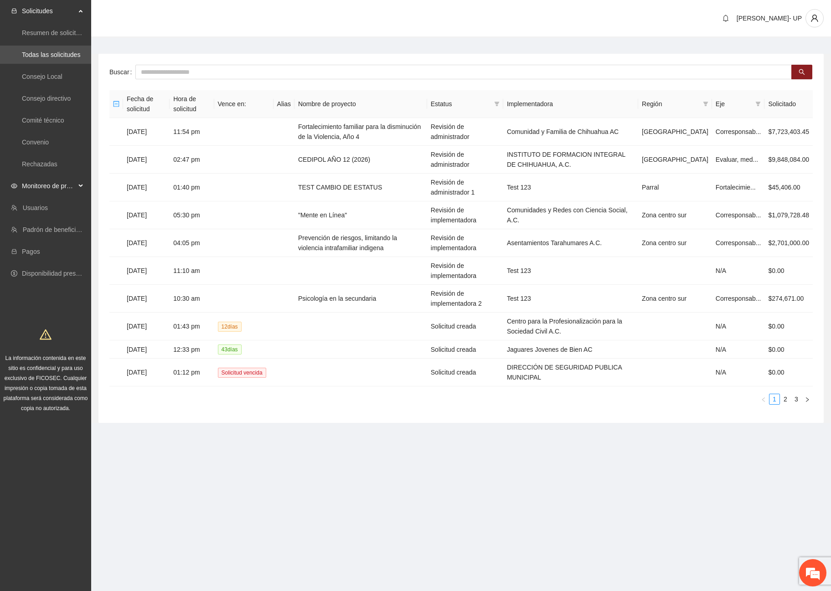
click at [62, 185] on span "Monitoreo de proyectos" at bounding box center [49, 186] width 54 height 18
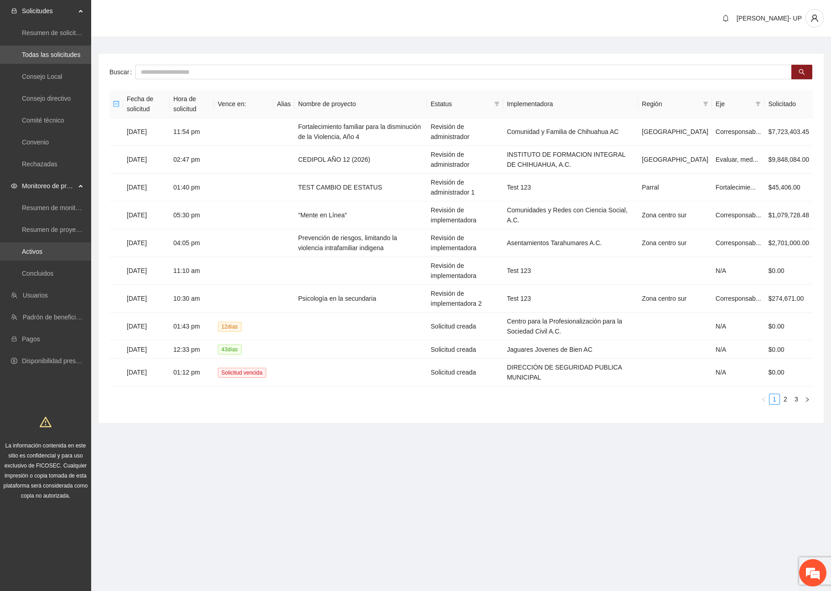
click at [42, 249] on link "Activos" at bounding box center [32, 251] width 21 height 7
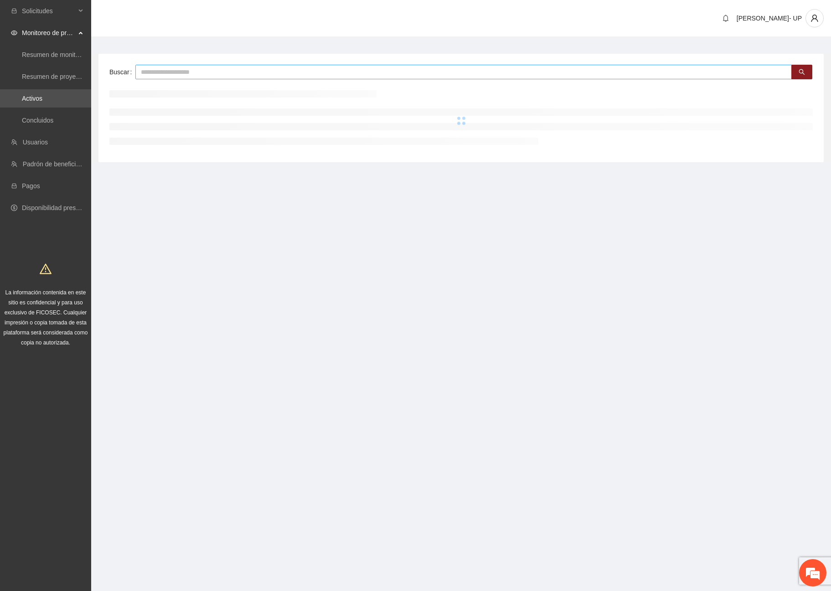
click at [267, 73] on input "text" at bounding box center [463, 72] width 656 height 15
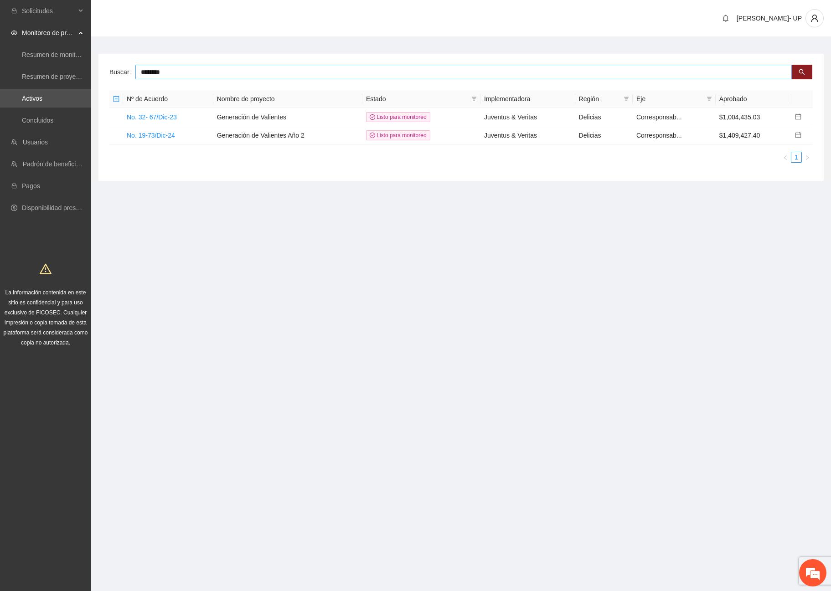
drag, startPoint x: 167, startPoint y: 74, endPoint x: 110, endPoint y: 73, distance: 57.4
click at [110, 73] on div "Buscar ********" at bounding box center [460, 72] width 703 height 15
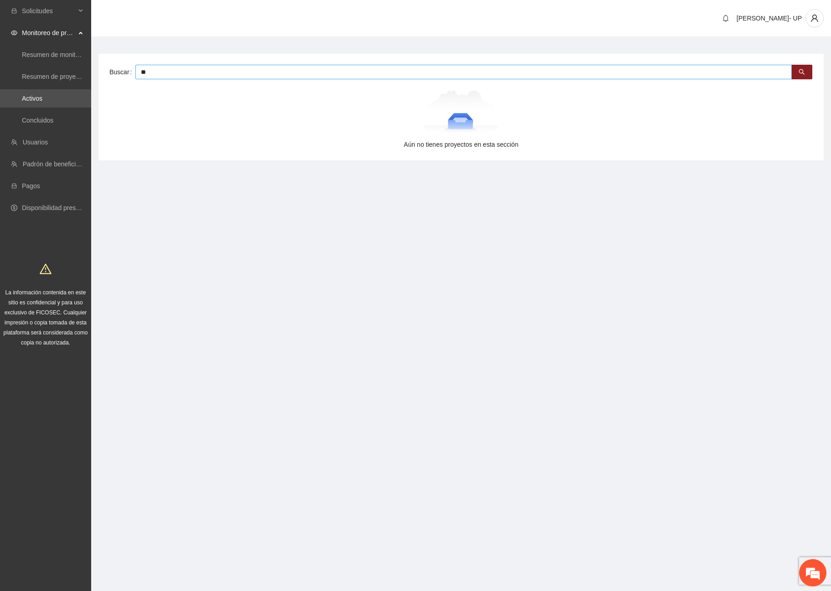
type input "**"
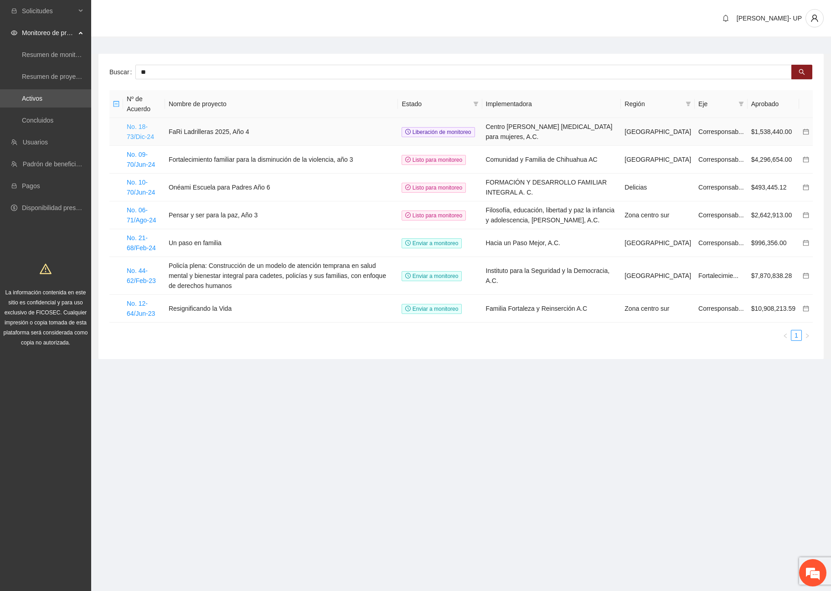
click at [139, 138] on link "No. 18-73/Dic-24" at bounding box center [140, 131] width 27 height 17
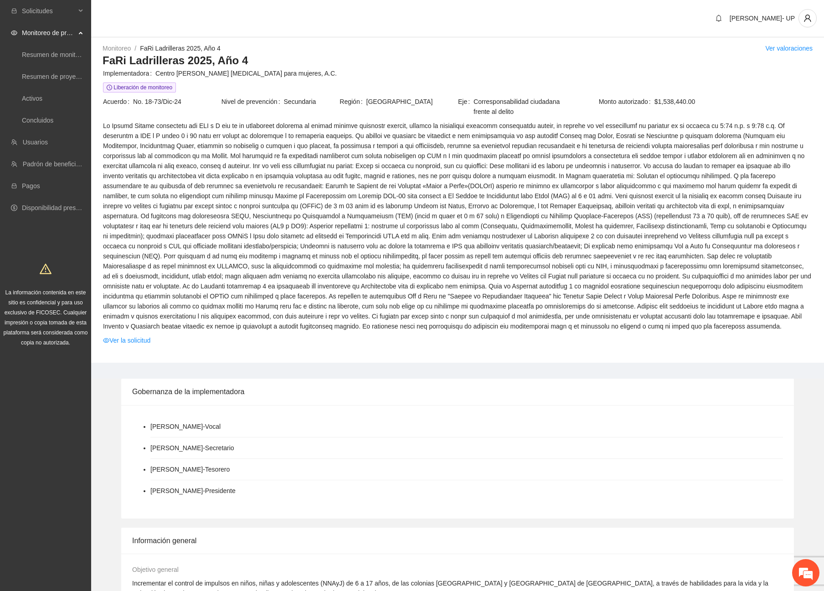
click at [127, 335] on td at bounding box center [458, 227] width 710 height 215
click at [130, 341] on link "Ver la solicitud" at bounding box center [126, 340] width 47 height 10
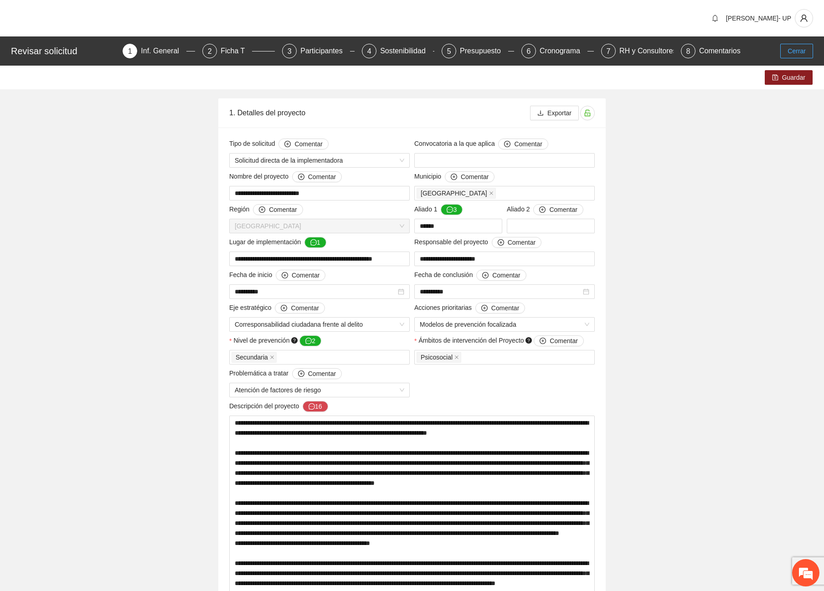
click at [803, 51] on span "Cerrar" at bounding box center [797, 51] width 18 height 10
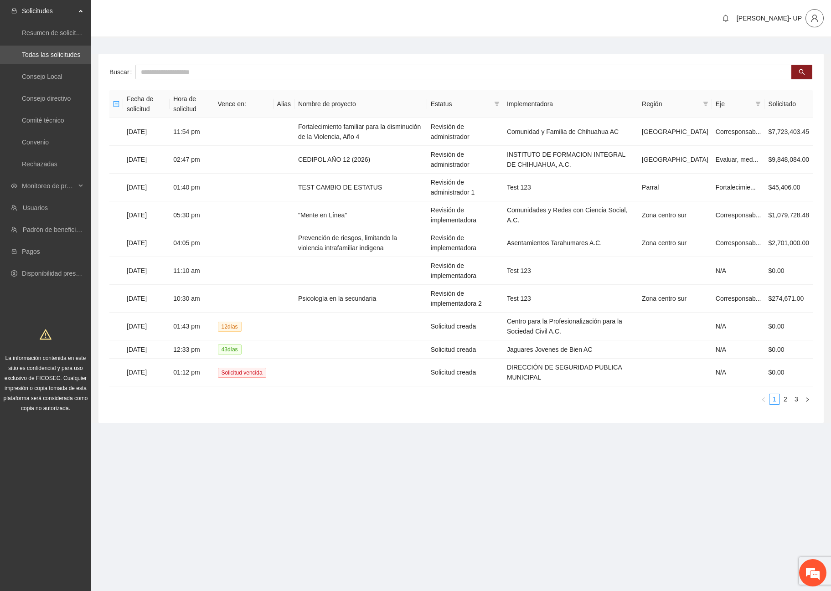
click at [811, 23] on button "button" at bounding box center [814, 18] width 18 height 18
click at [802, 49] on span "Cerrar sesión" at bounding box center [790, 53] width 57 height 10
